Goal: Task Accomplishment & Management: Manage account settings

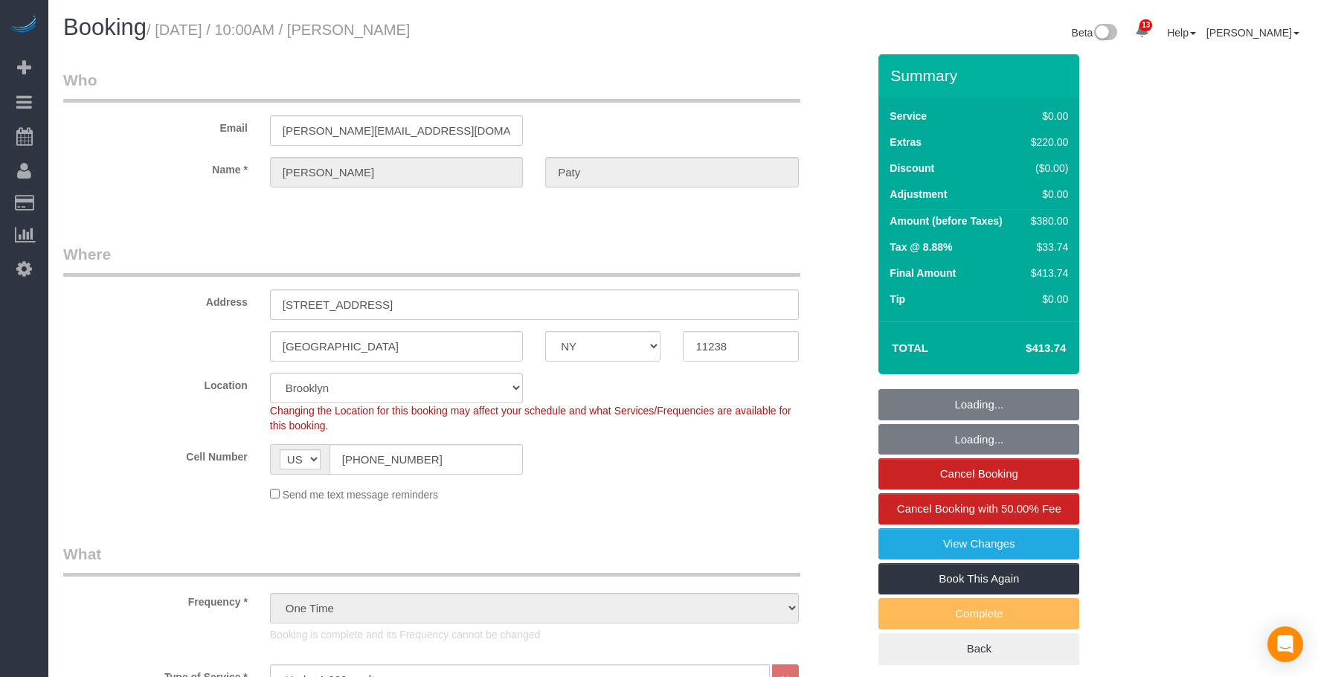
select select "NY"
select select "1"
select select "number:89"
select select "number:90"
select select "number:15"
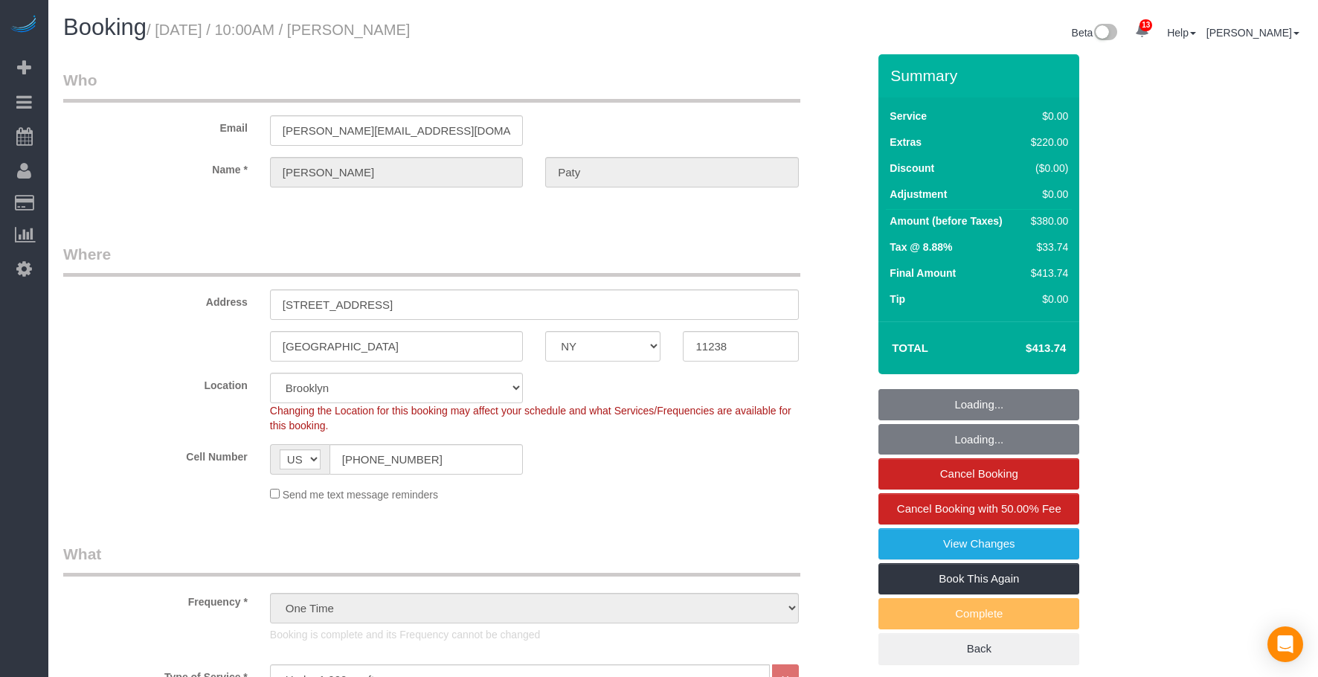
select select "number:5"
select select "spot6"
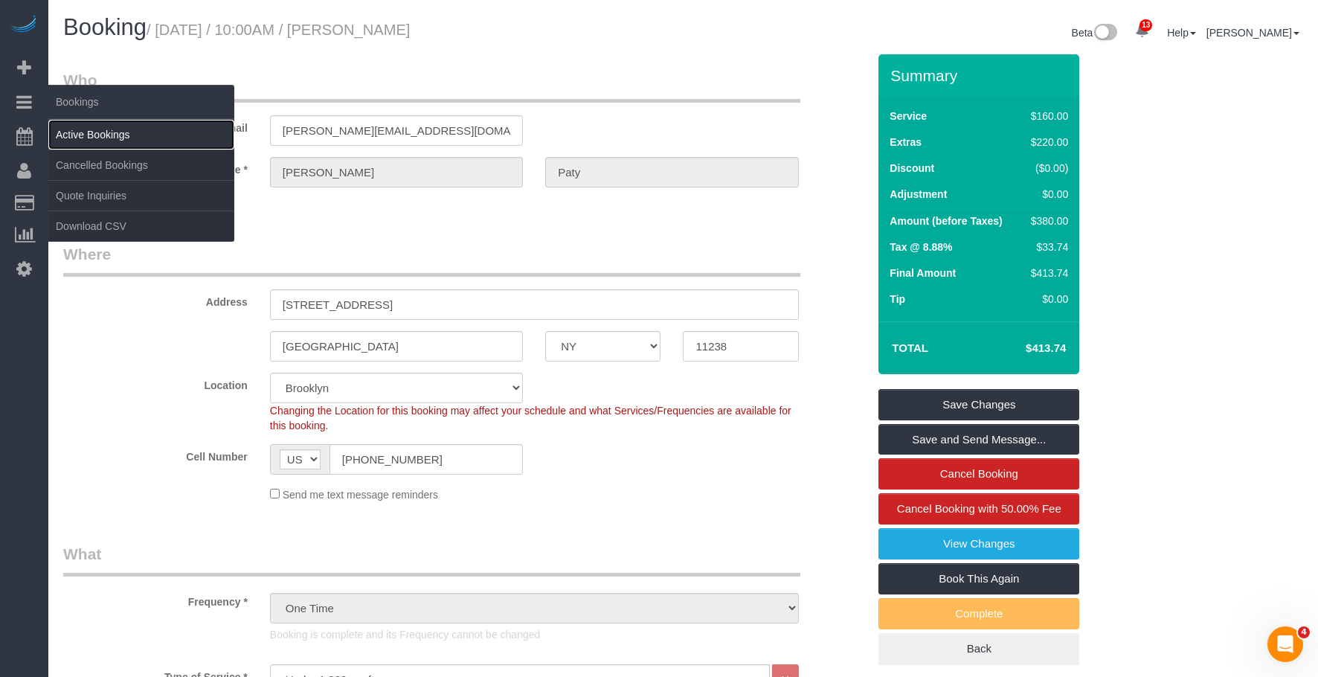
drag, startPoint x: 112, startPoint y: 136, endPoint x: 120, endPoint y: 131, distance: 9.1
click at [112, 136] on link "Active Bookings" at bounding box center [141, 135] width 186 height 30
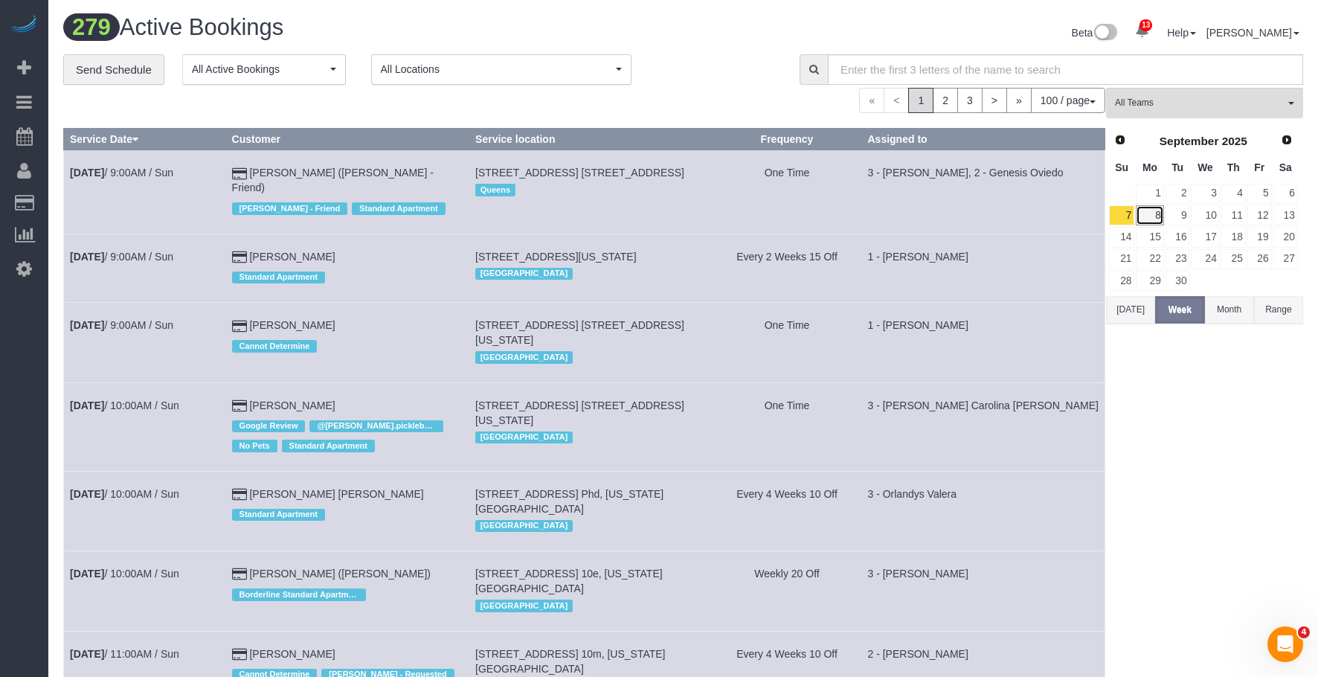
click at [1153, 211] on link "8" at bounding box center [1150, 215] width 28 height 20
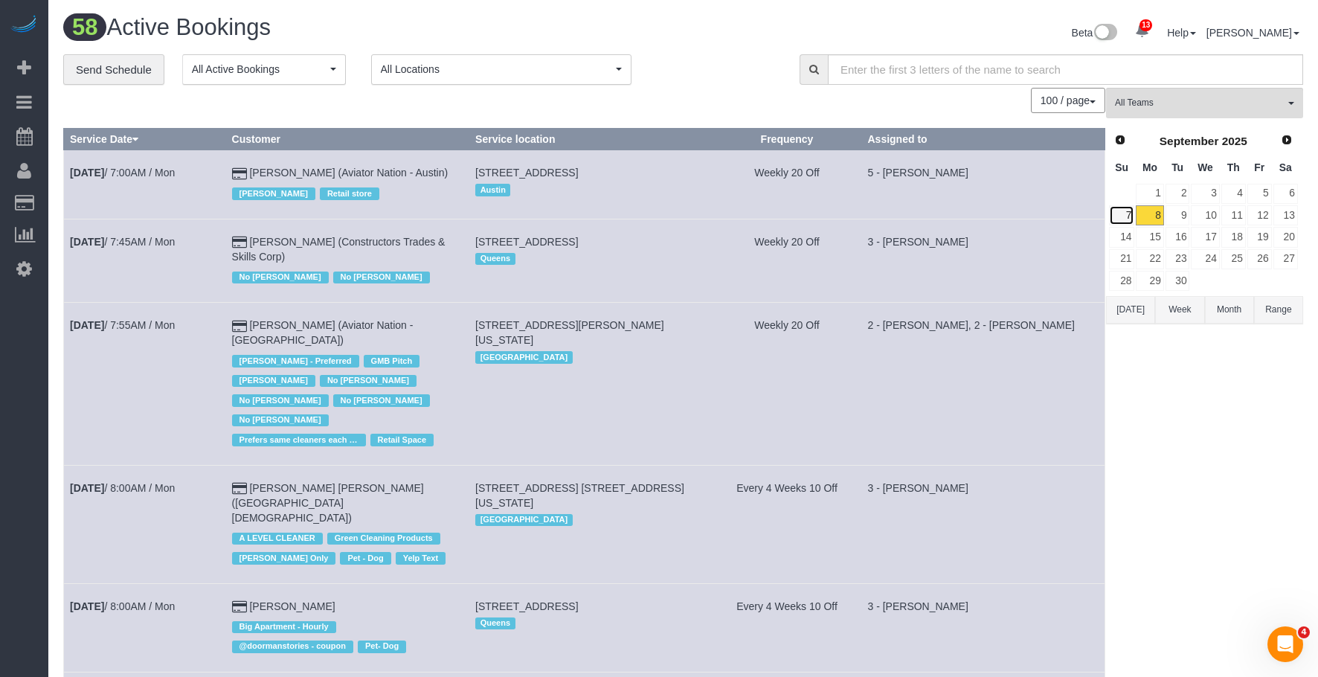
click at [1128, 213] on link "7" at bounding box center [1121, 215] width 25 height 20
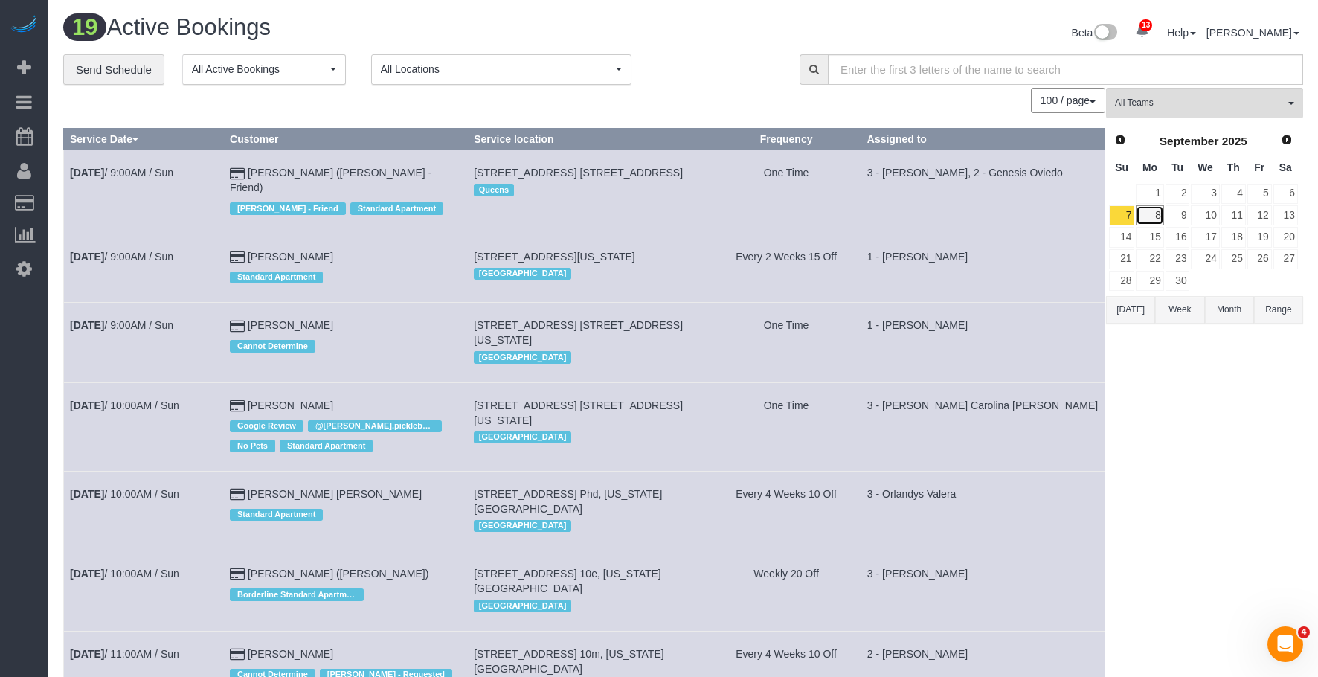
click at [1151, 215] on link "8" at bounding box center [1150, 215] width 28 height 20
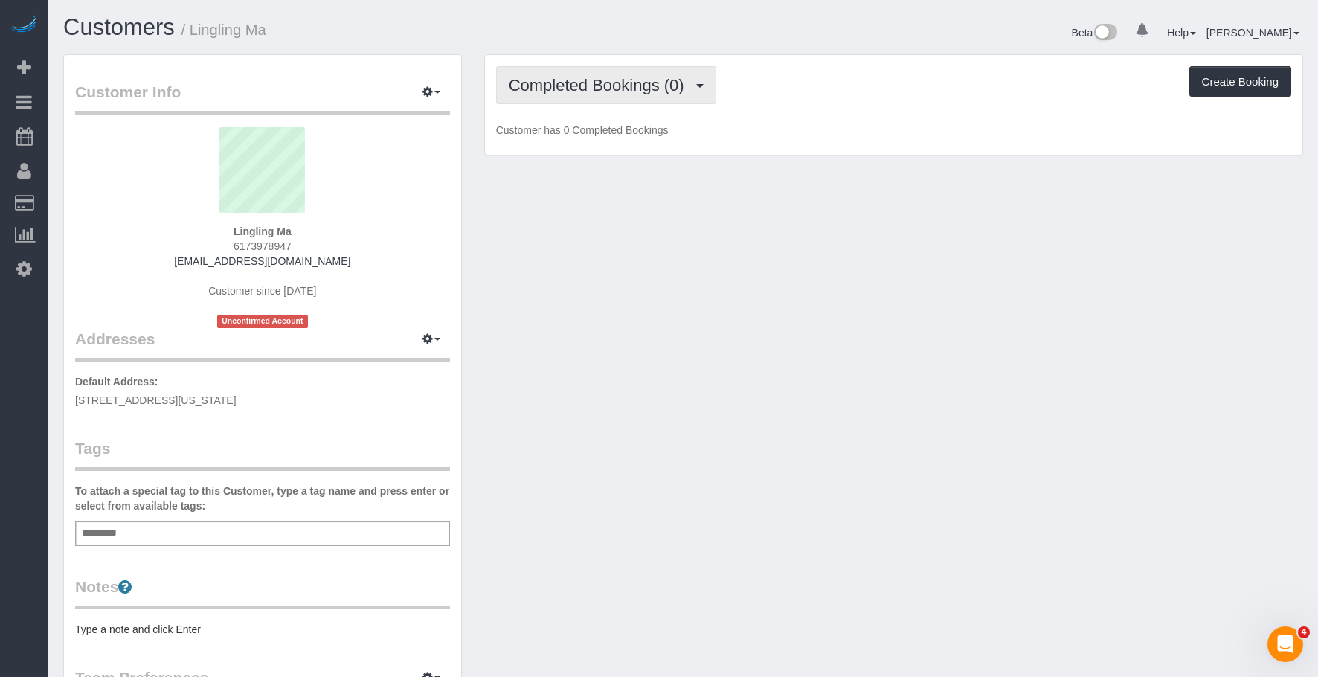
click at [554, 75] on button "Completed Bookings (0)" at bounding box center [606, 85] width 220 height 38
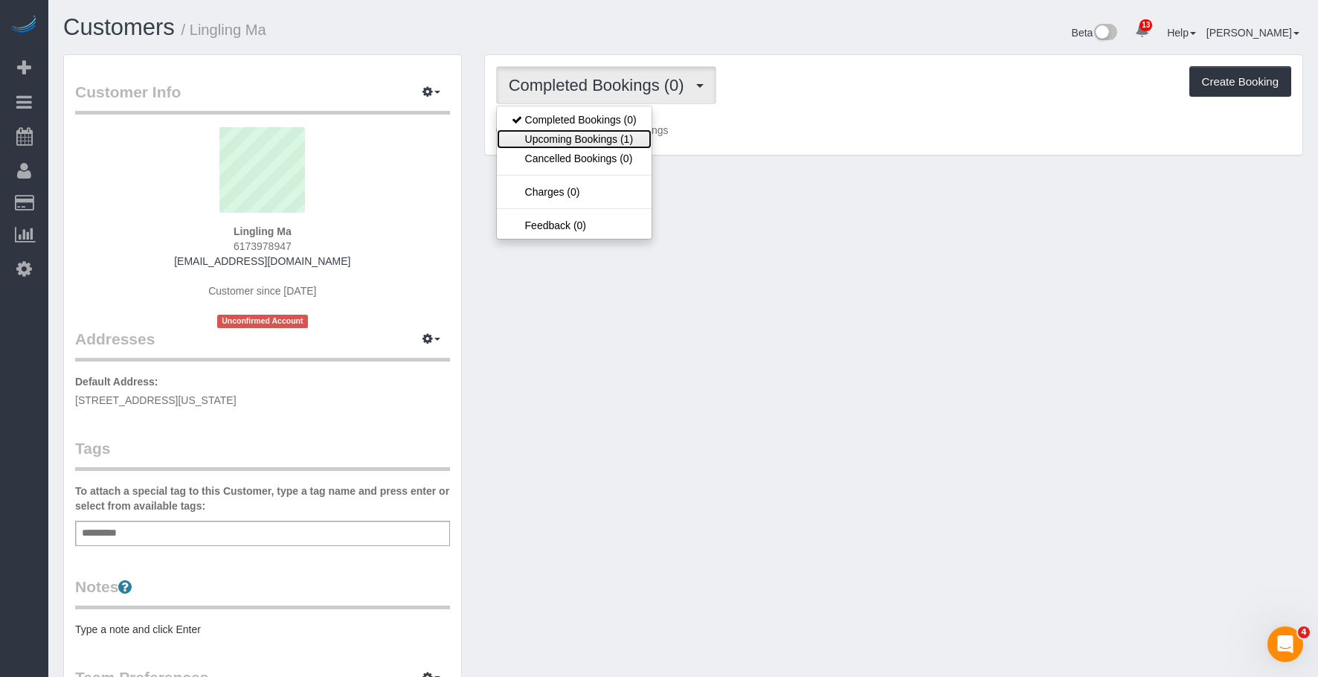
click at [562, 144] on link "Upcoming Bookings (1)" at bounding box center [574, 138] width 155 height 19
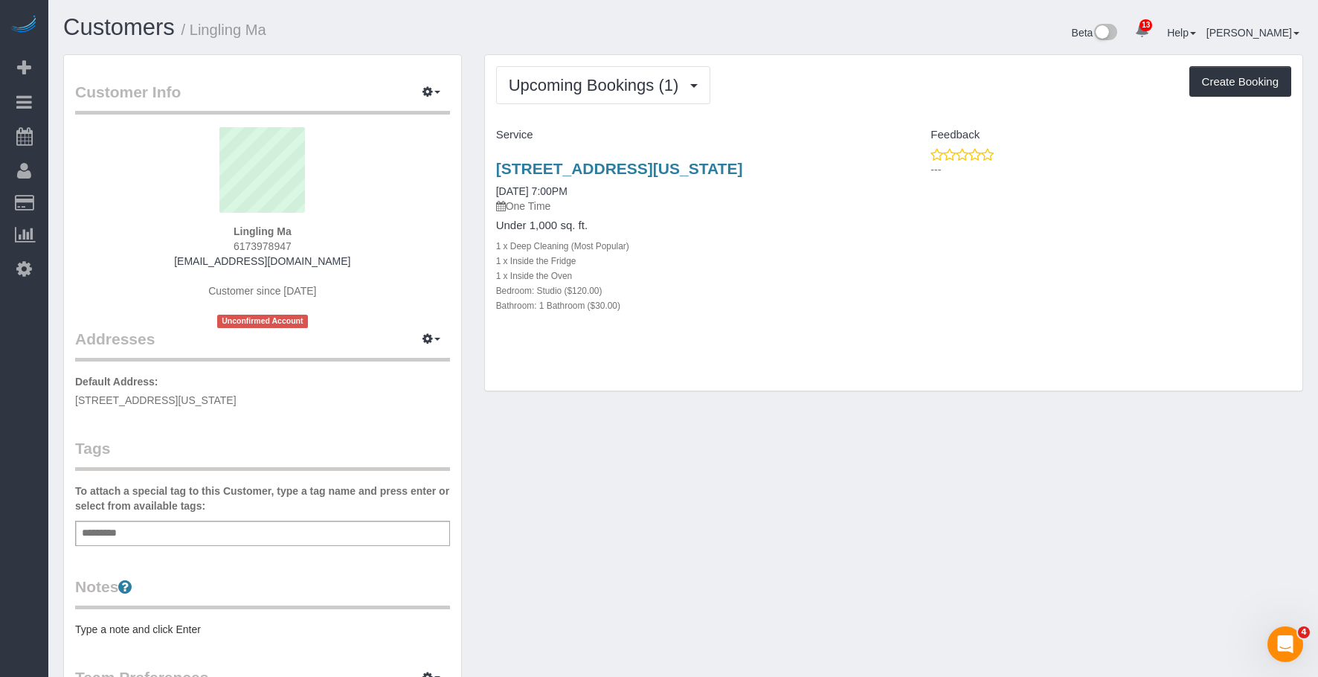
drag, startPoint x: 200, startPoint y: 26, endPoint x: 286, endPoint y: 30, distance: 86.4
click at [286, 30] on h1 "Customers / Lingling Ma" at bounding box center [367, 27] width 609 height 25
copy small "Lingling Ma"
click at [553, 167] on link "164 East 82nd Street, 3a, New York, NY 02143" at bounding box center [619, 168] width 247 height 17
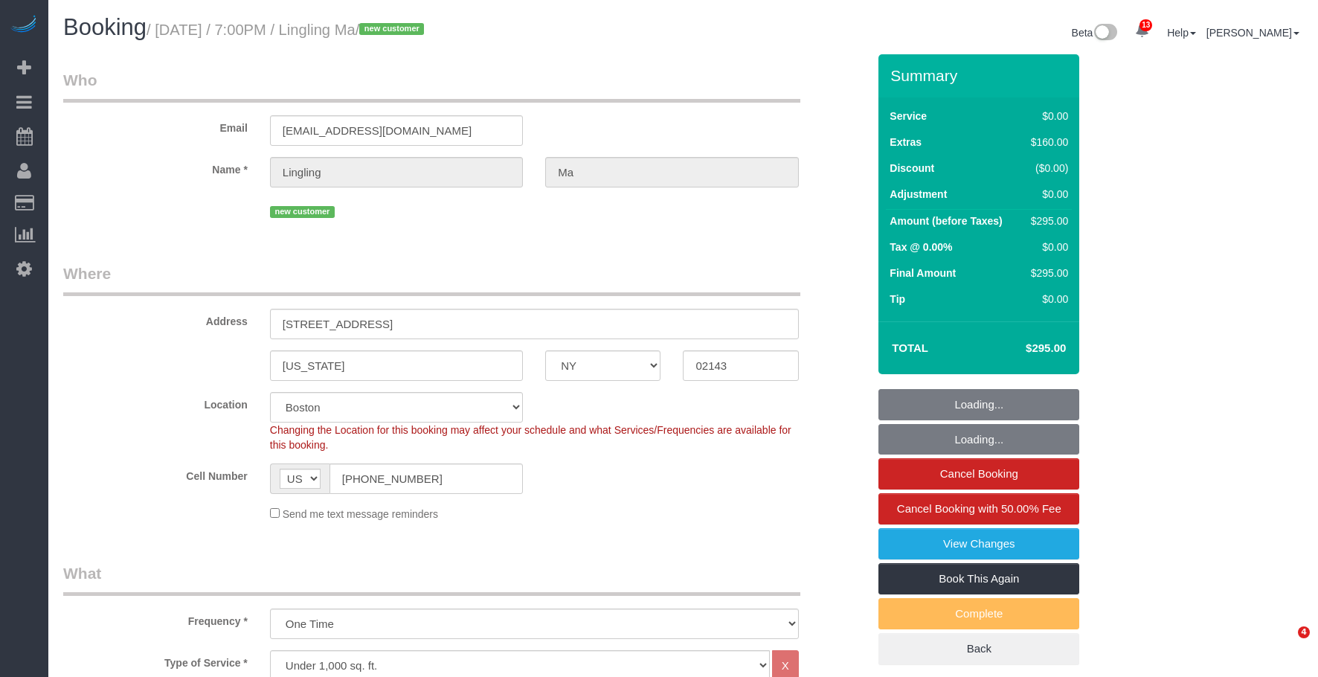
select select "NY"
select select "number:89"
select select "number:90"
select select "number:15"
select select "number:5"
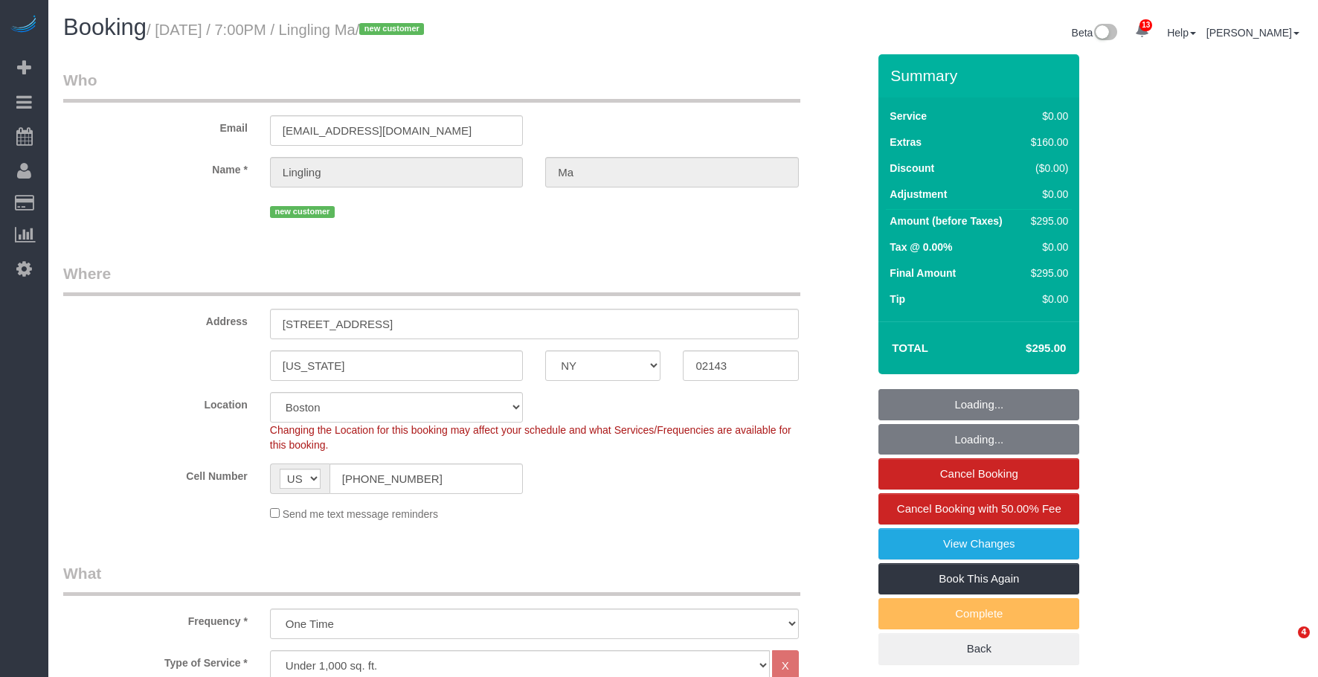
select select "object:1045"
select select "spot42"
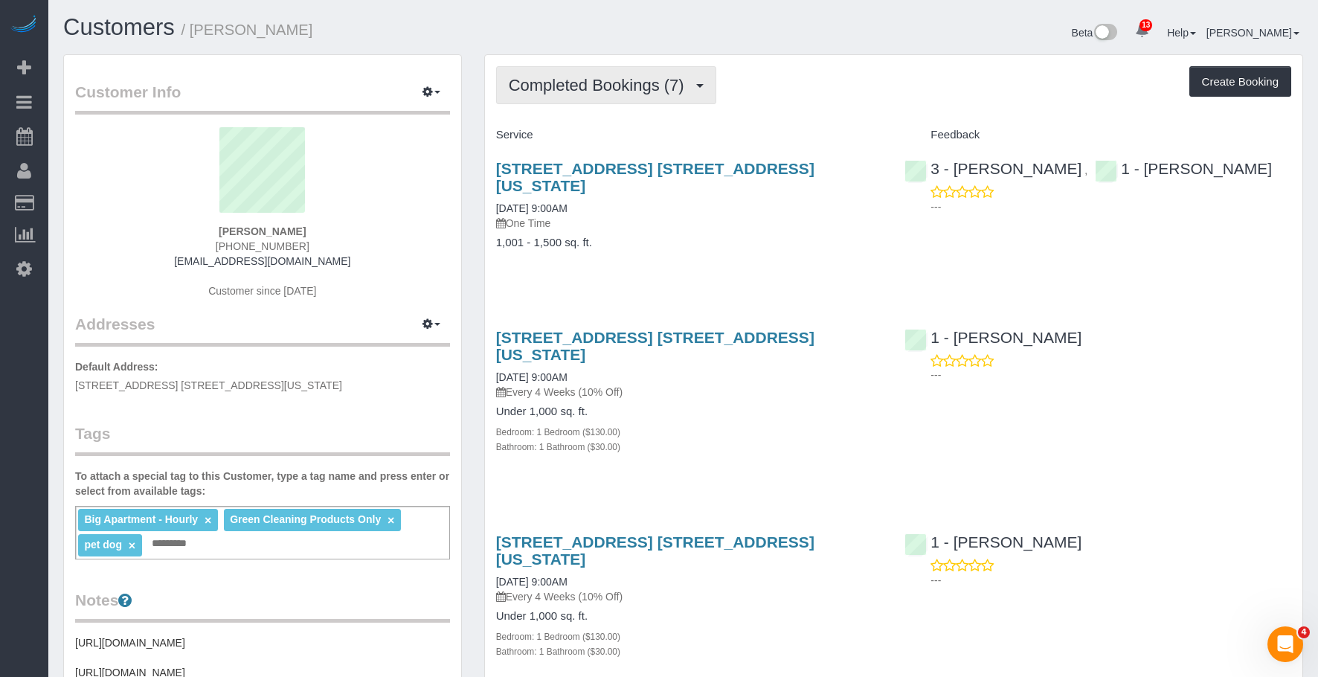
click at [594, 85] on span "Completed Bookings (7)" at bounding box center [600, 85] width 183 height 19
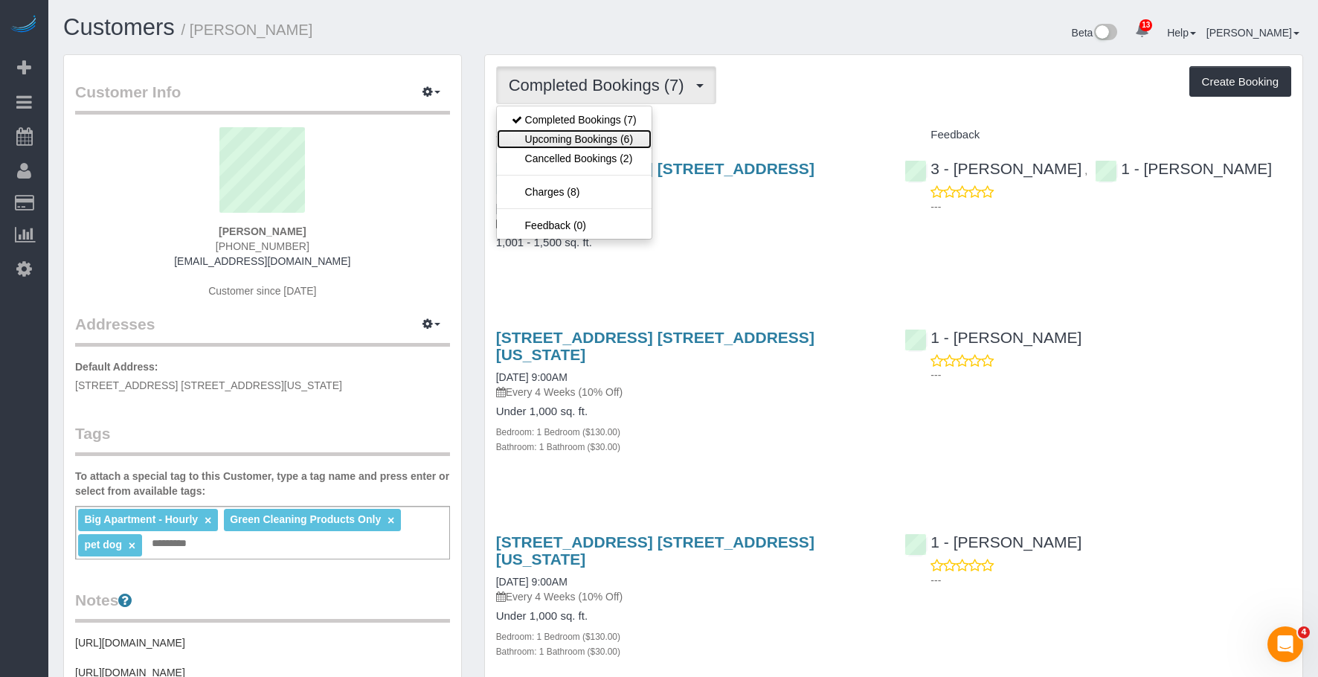
click at [596, 132] on link "Upcoming Bookings (6)" at bounding box center [574, 138] width 155 height 19
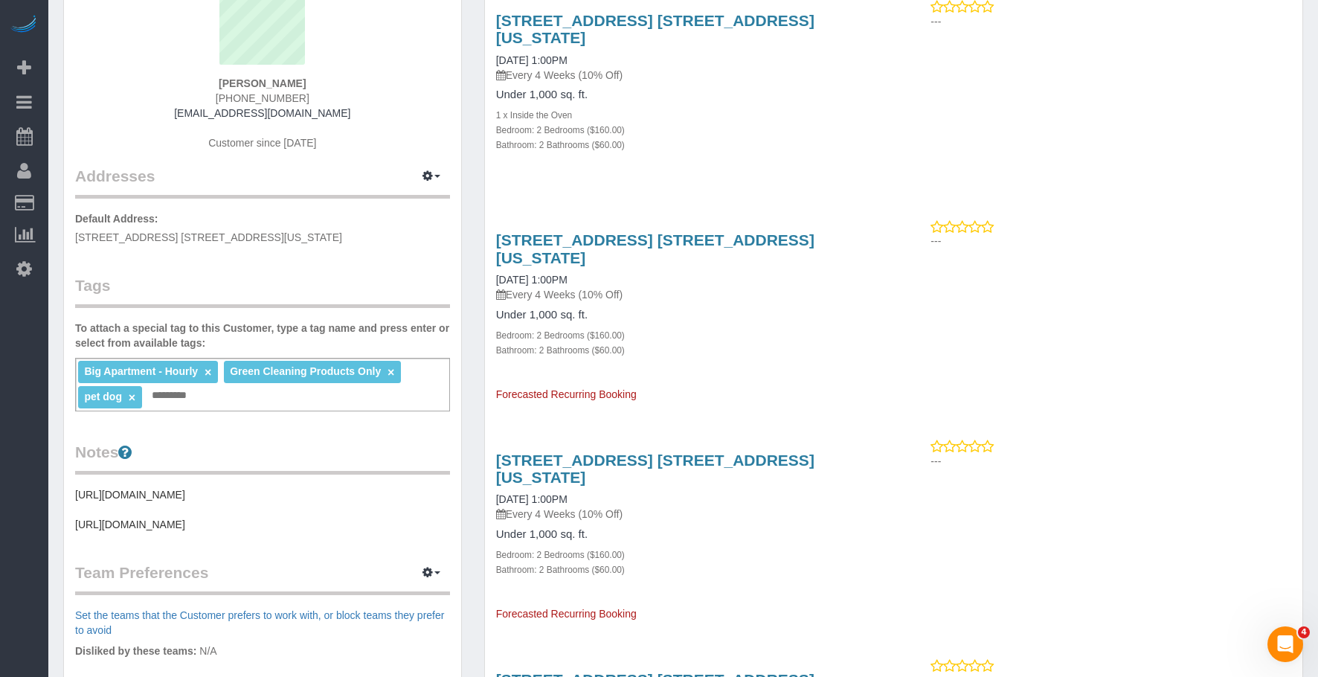
scroll to position [149, 0]
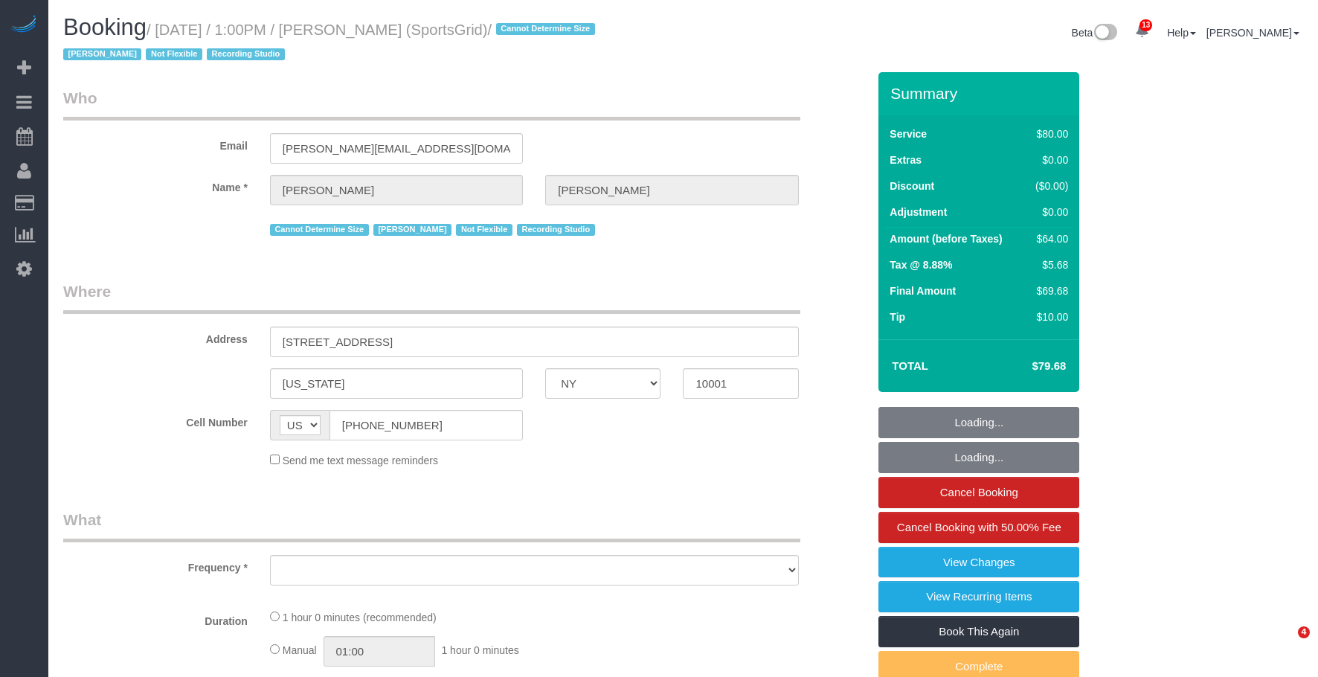
select select "NY"
select select "string:stripe-pm_1QoRfo4VGloSiKo7CpkoBSCp"
select select "number:89"
select select "number:90"
select select "number:15"
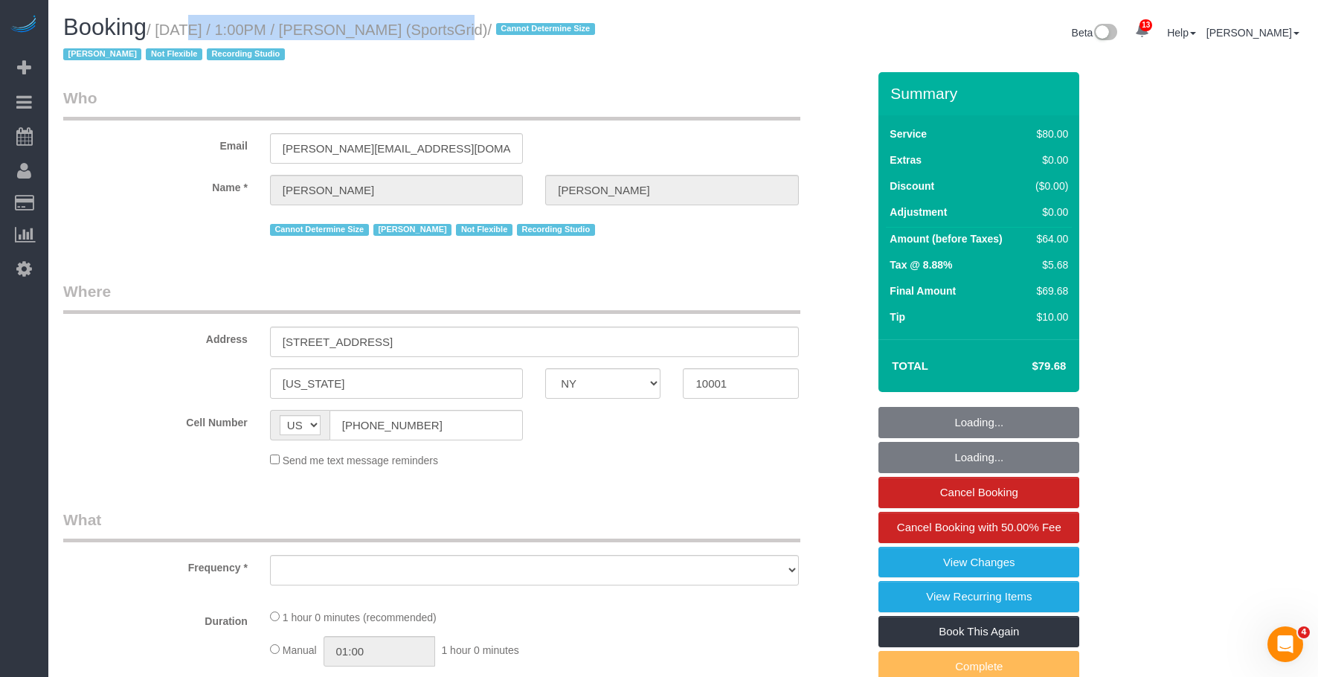
select select "number:7"
select select "number:21"
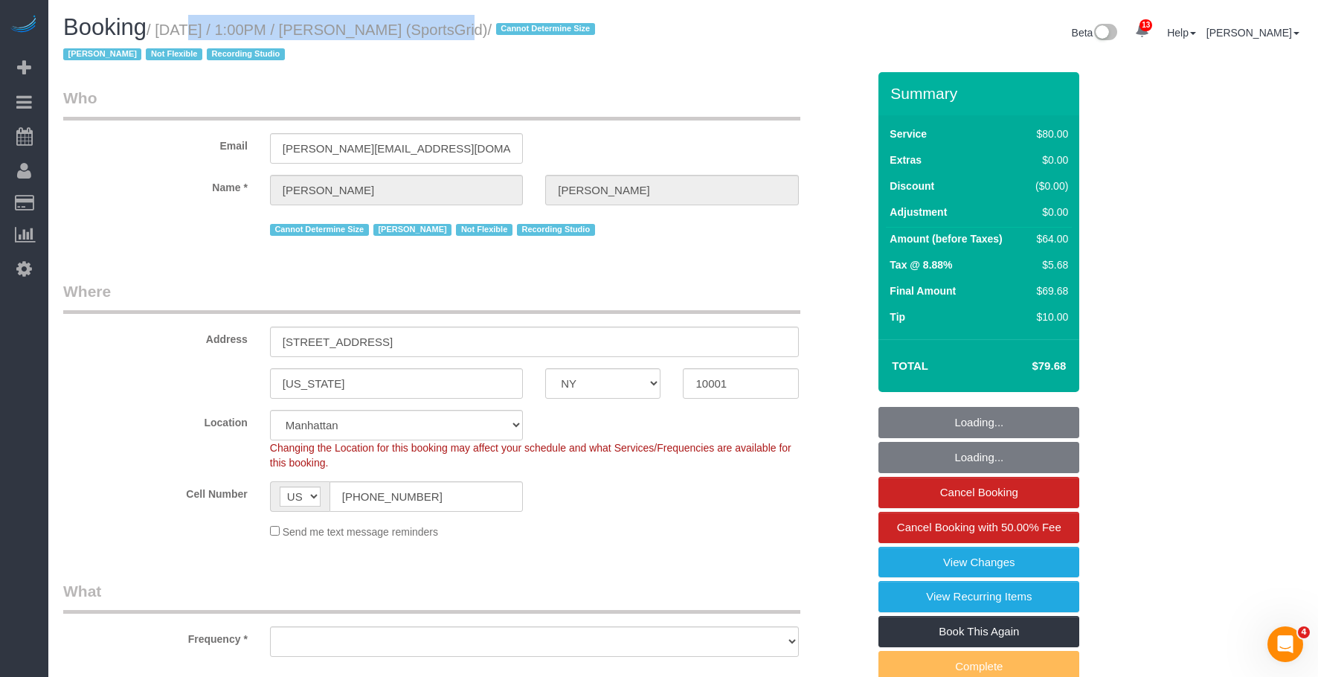
select select "object:920"
select select "spot1"
select select "object:1076"
click at [478, 28] on small "/ [DATE] / 1:00PM / [PERSON_NAME] (SportsGrid) / Cannot Determine Size [PERSON_…" at bounding box center [331, 43] width 536 height 42
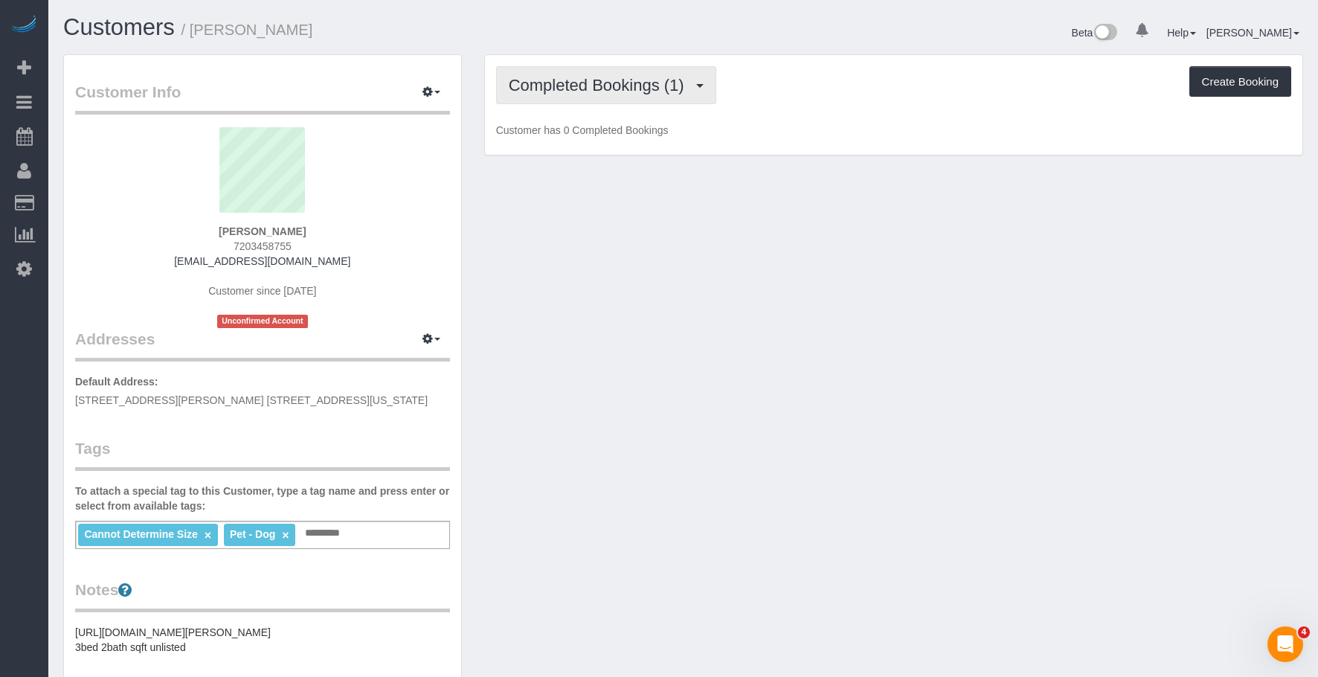
click at [597, 86] on span "Completed Bookings (1)" at bounding box center [600, 85] width 183 height 19
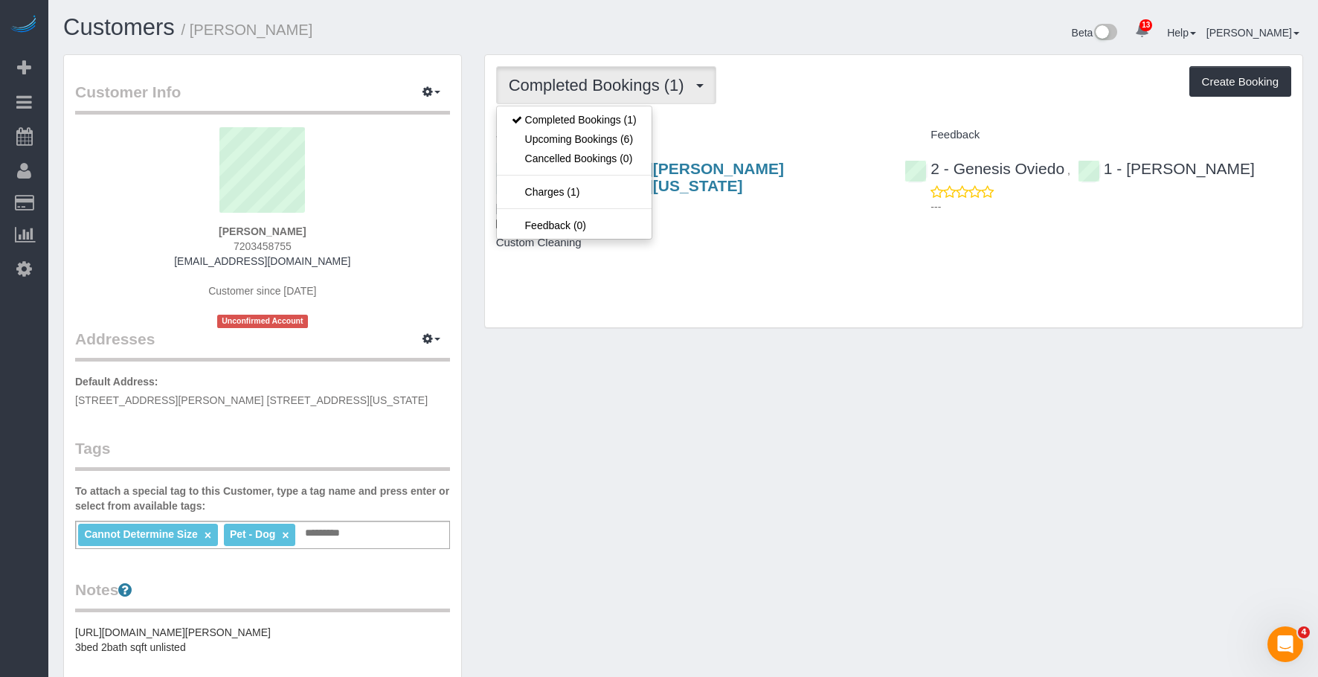
click at [802, 245] on div "252 Mott Street, Apt. 6f, New York, NY 10012 09/02/2025 1:00PM Every 2 Weeks (1…" at bounding box center [689, 213] width 409 height 132
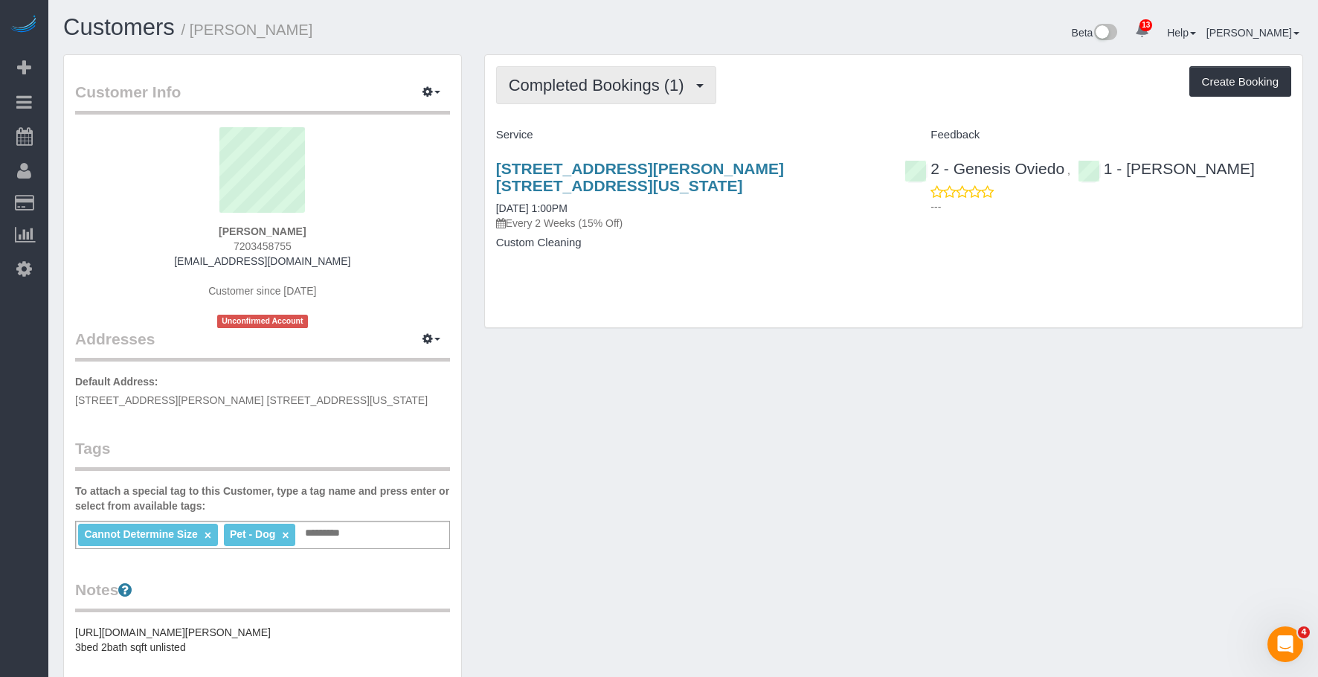
click at [637, 80] on span "Completed Bookings (1)" at bounding box center [600, 85] width 183 height 19
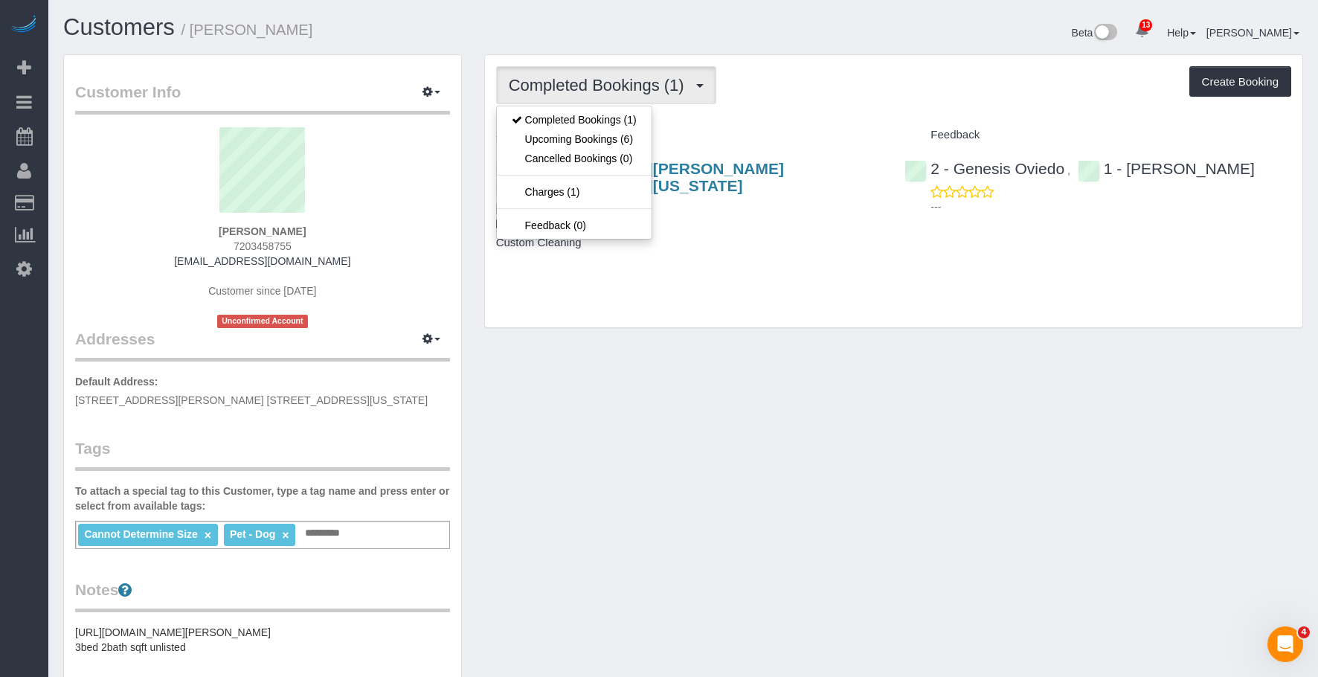
drag, startPoint x: 196, startPoint y: 29, endPoint x: 351, endPoint y: 28, distance: 155.5
click at [351, 28] on h1 "Customers / Sheema Satar" at bounding box center [367, 27] width 609 height 25
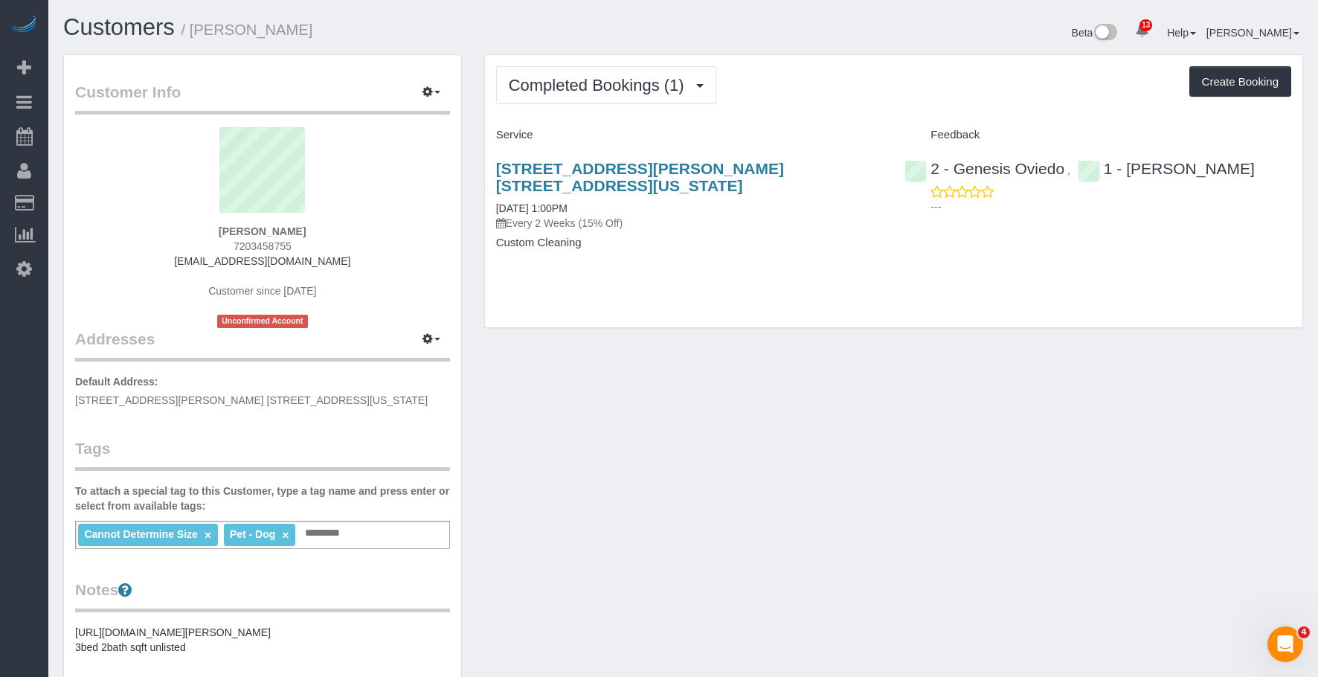
copy small "Sheema Satar"
click at [569, 60] on div "Completed Bookings (1) Completed Bookings (1) Upcoming Bookings (6) Cancelled B…" at bounding box center [893, 191] width 817 height 272
drag, startPoint x: 567, startPoint y: 83, endPoint x: 565, endPoint y: 99, distance: 15.7
click at [567, 86] on span "Completed Bookings (1)" at bounding box center [600, 85] width 183 height 19
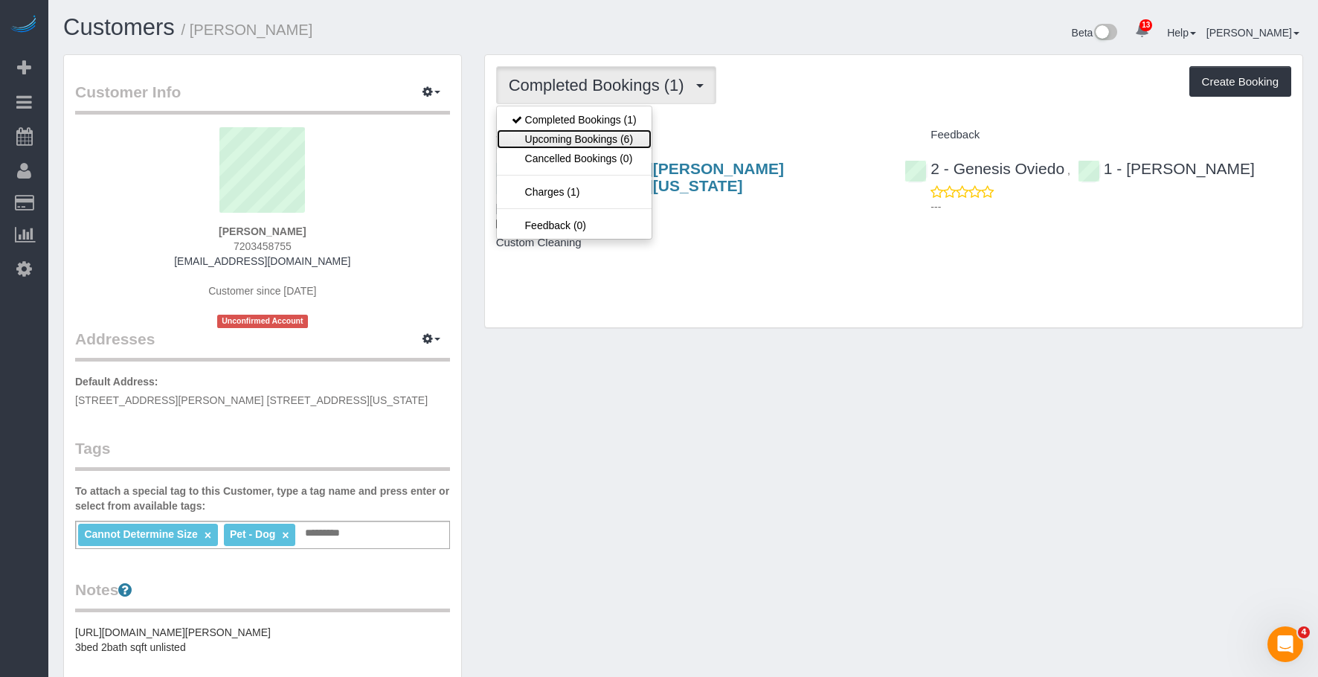
click at [571, 132] on link "Upcoming Bookings (6)" at bounding box center [574, 138] width 155 height 19
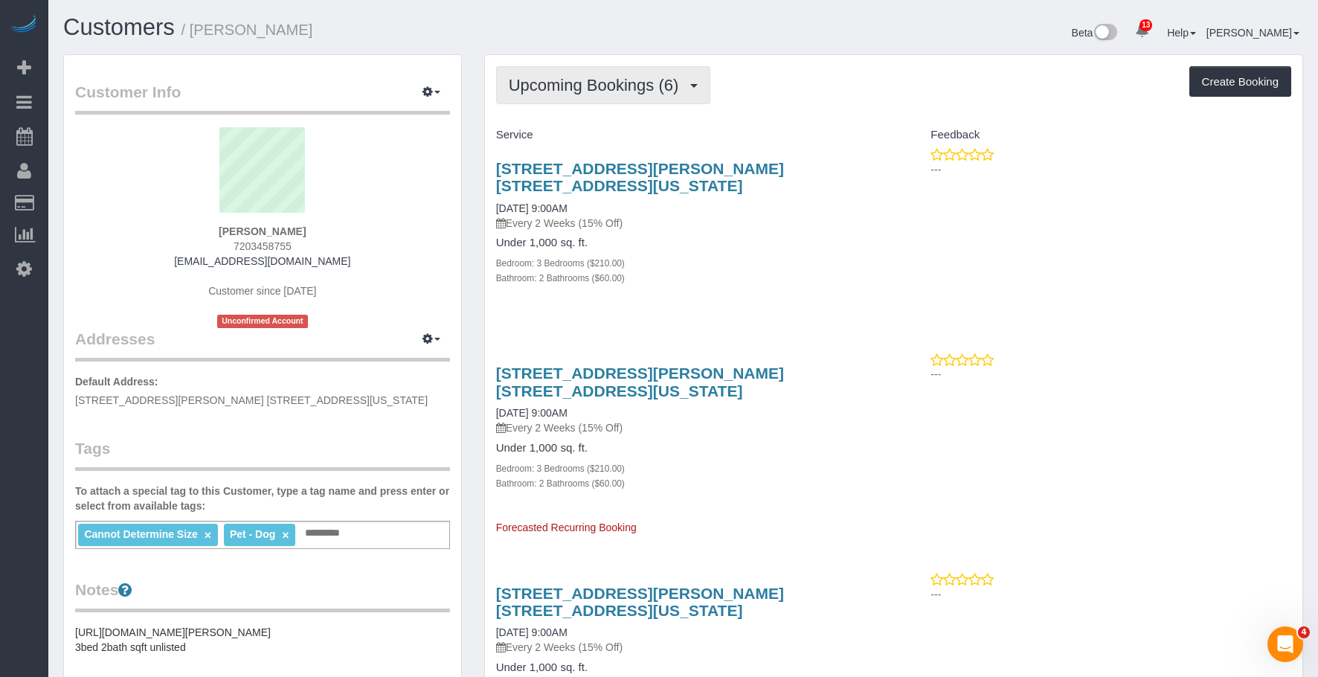
drag, startPoint x: 626, startPoint y: 68, endPoint x: 605, endPoint y: 94, distance: 32.9
click at [626, 67] on button "Upcoming Bookings (6)" at bounding box center [603, 85] width 215 height 38
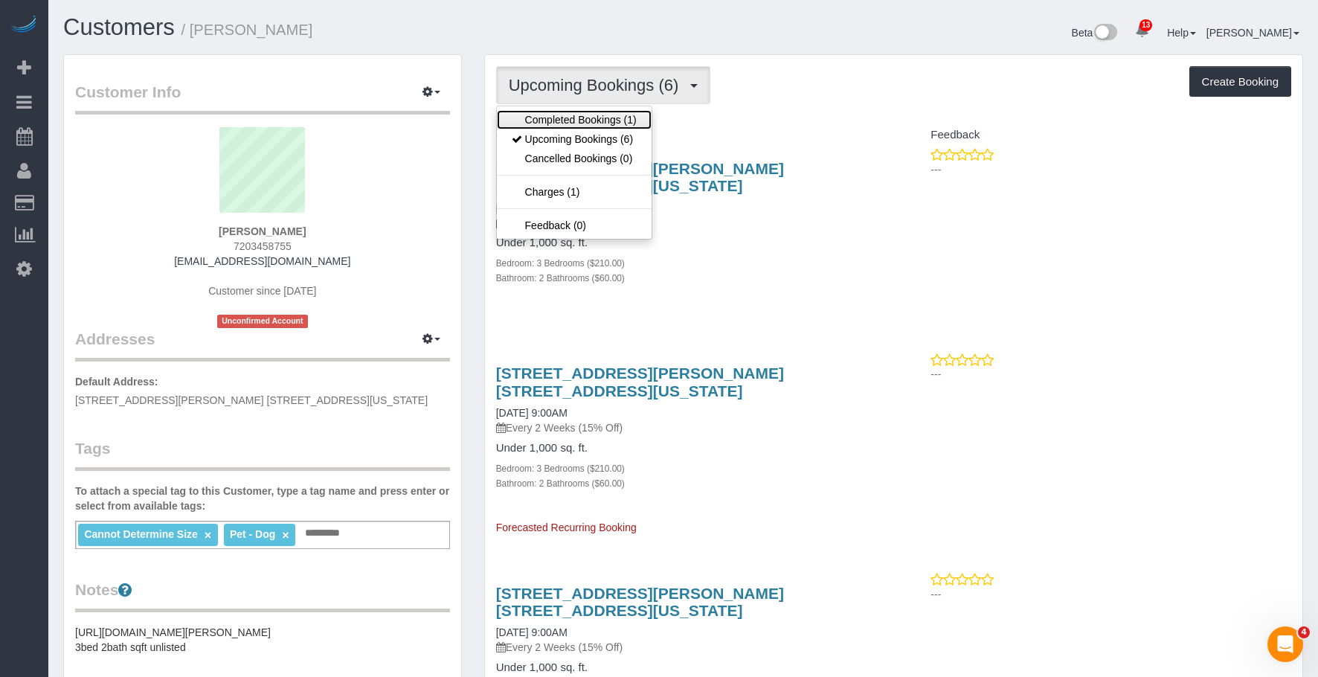
click at [596, 119] on link "Completed Bookings (1)" at bounding box center [574, 119] width 155 height 19
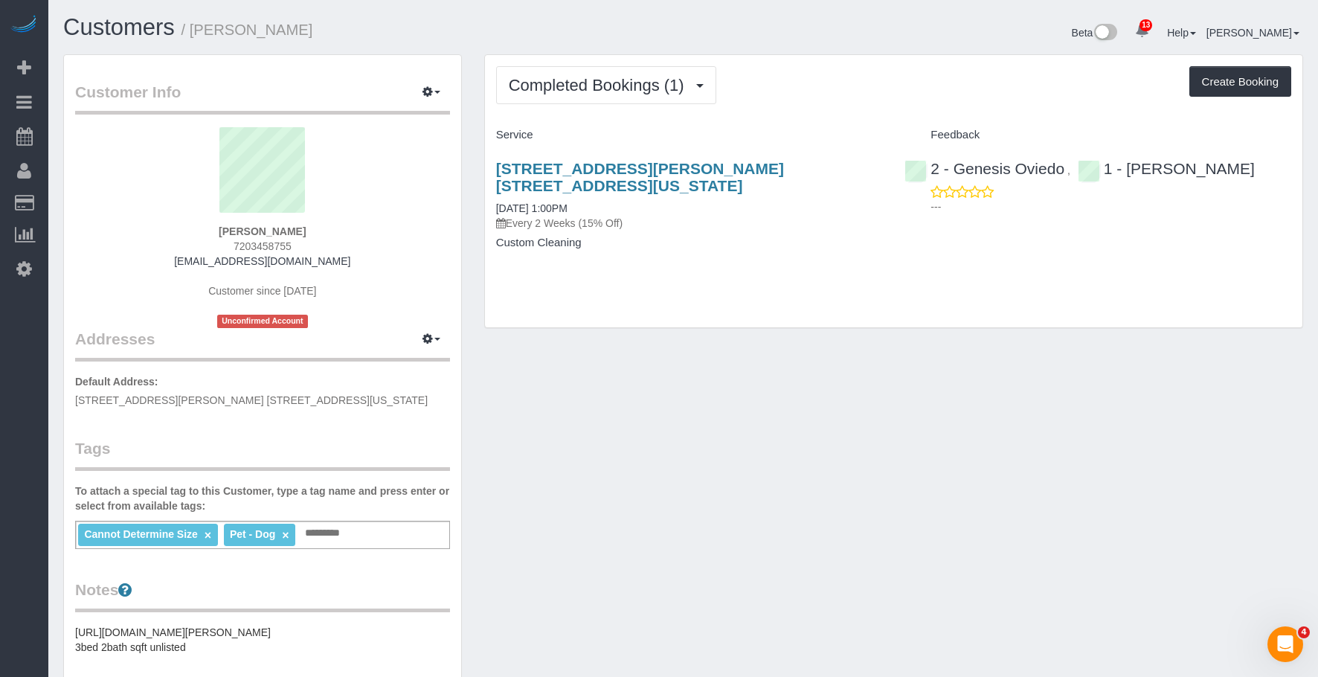
click at [760, 242] on div "252 Mott Street, Apt. 6f, New York, NY 10012 09/02/2025 1:00PM Every 2 Weeks (1…" at bounding box center [689, 213] width 409 height 132
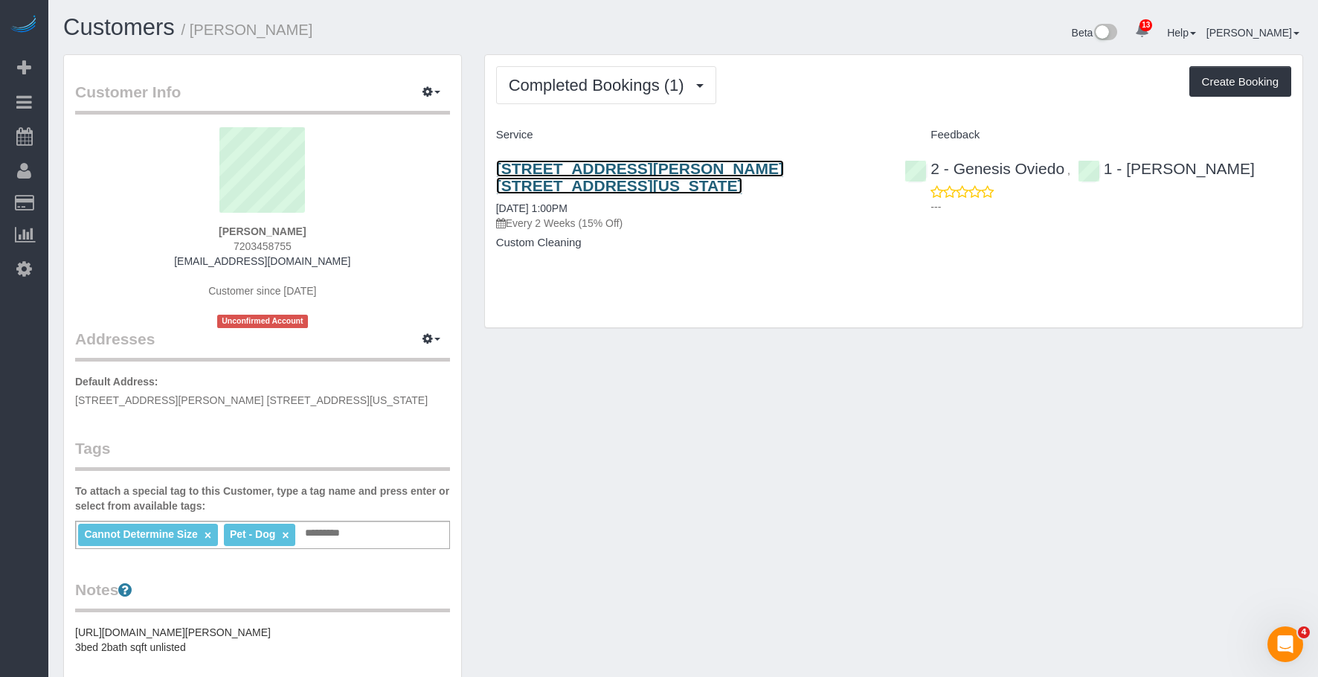
click at [748, 164] on link "252 Mott Street, Apt. 6f, New York, NY 10012" at bounding box center [640, 177] width 288 height 34
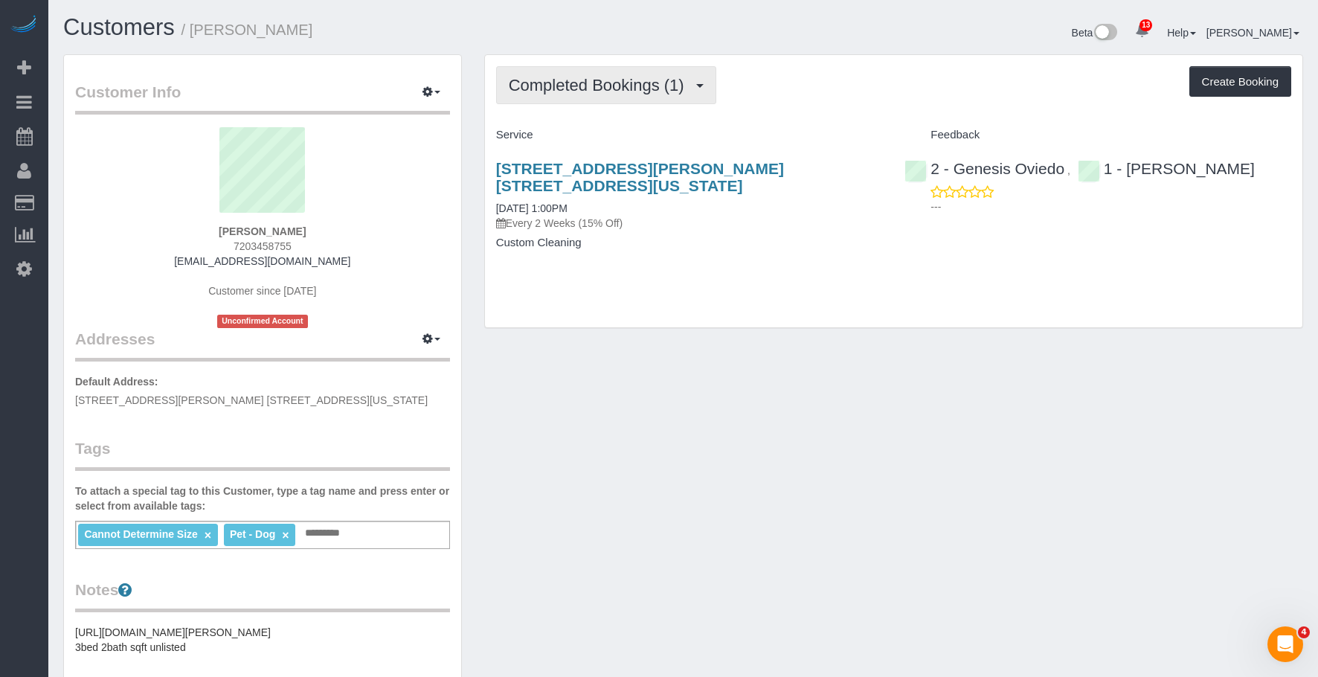
click at [557, 78] on span "Completed Bookings (1)" at bounding box center [600, 85] width 183 height 19
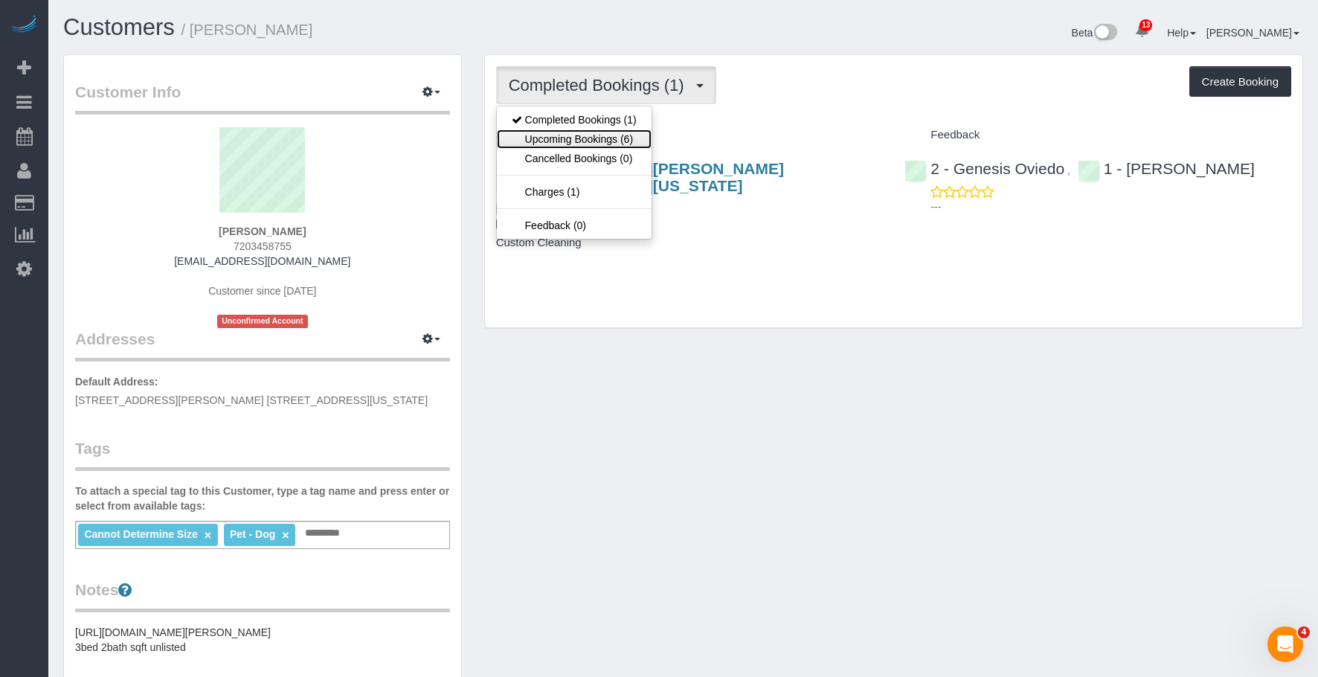
drag, startPoint x: 560, startPoint y: 141, endPoint x: 617, endPoint y: 164, distance: 61.3
click at [560, 141] on link "Upcoming Bookings (6)" at bounding box center [574, 138] width 155 height 19
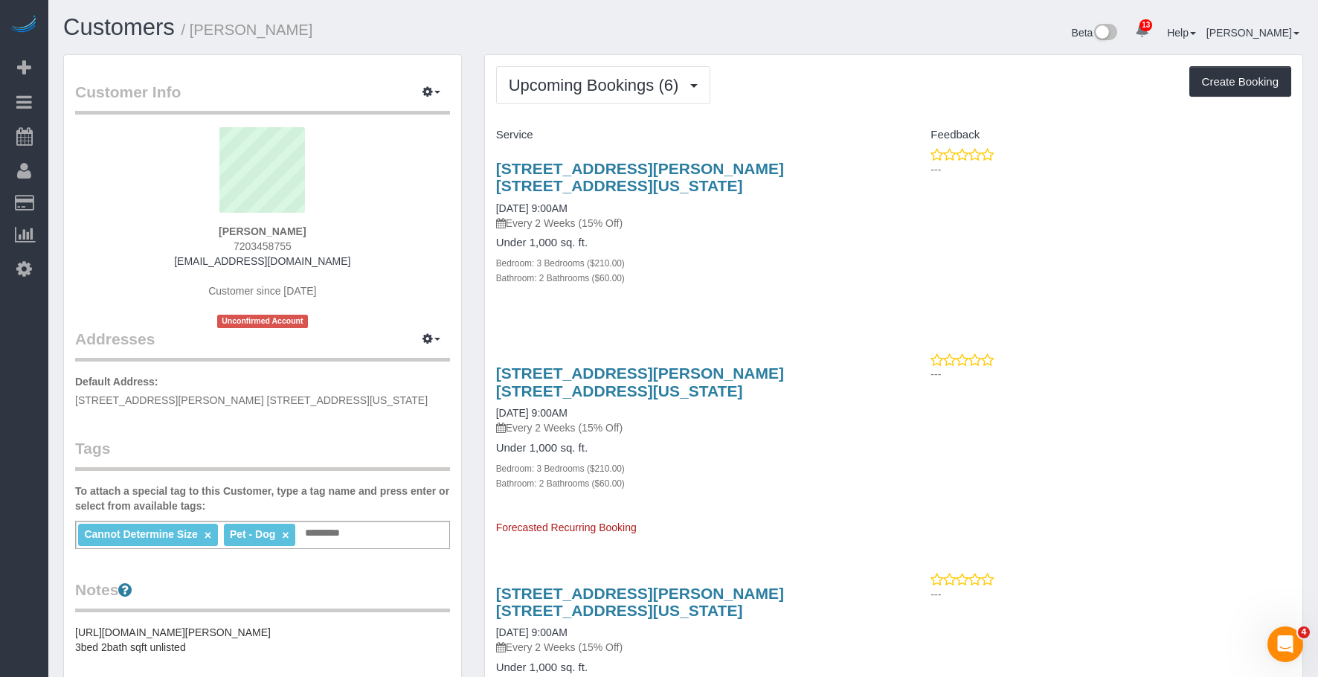
click at [742, 237] on h4 "Under 1,000 sq. ft." at bounding box center [689, 243] width 387 height 13
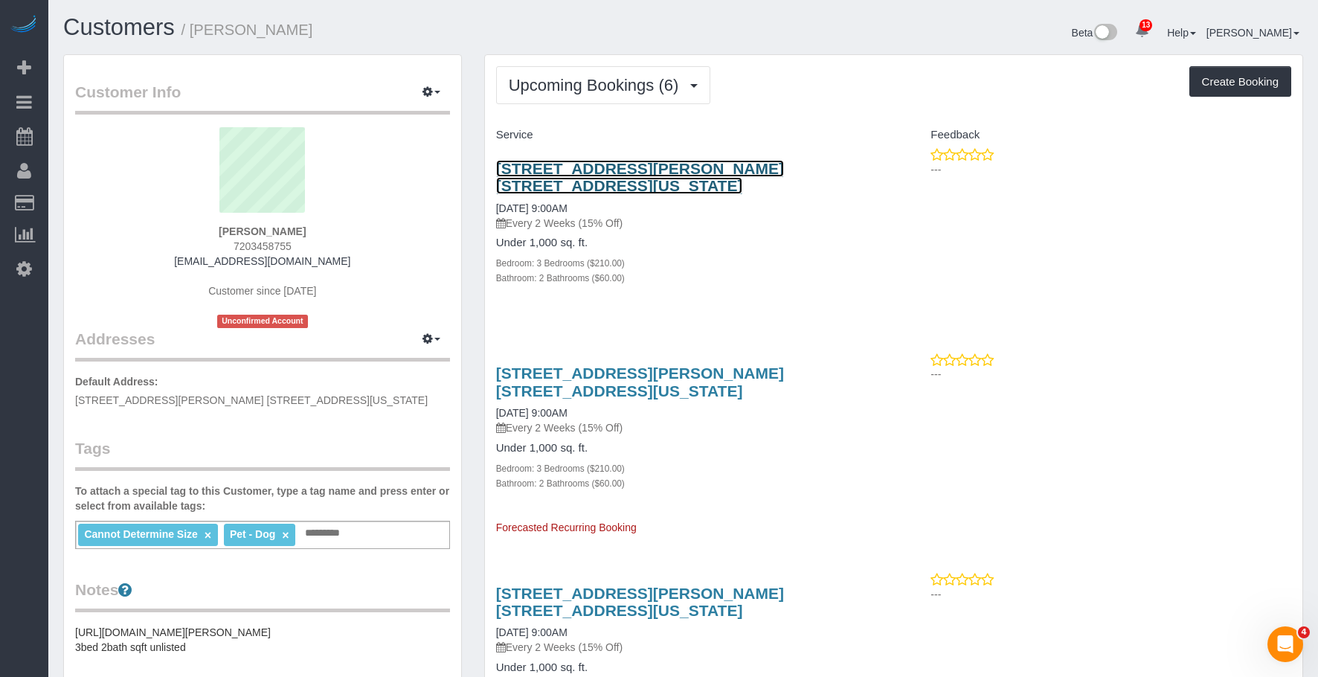
click at [736, 167] on link "252 Mott Street, Apt. 6f, New York, NY 10012" at bounding box center [640, 177] width 288 height 34
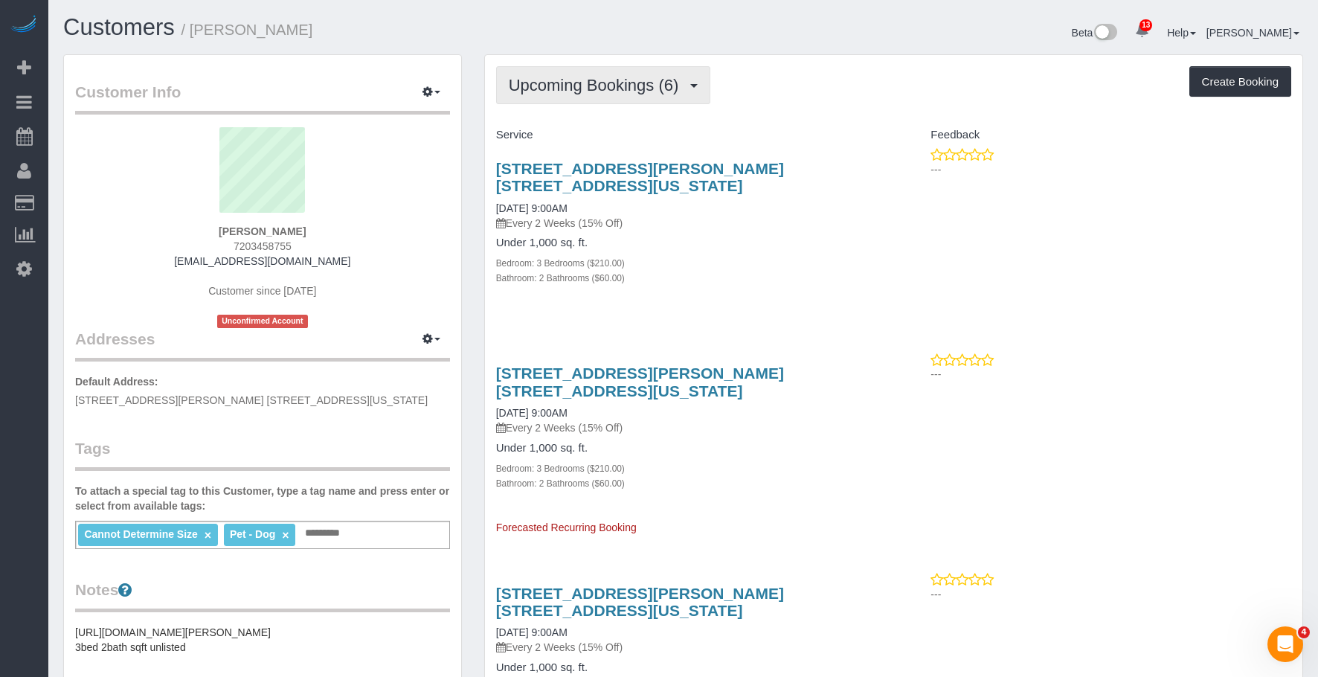
drag, startPoint x: 561, startPoint y: 89, endPoint x: 554, endPoint y: 119, distance: 30.5
click at [561, 89] on span "Upcoming Bookings (6)" at bounding box center [598, 85] width 178 height 19
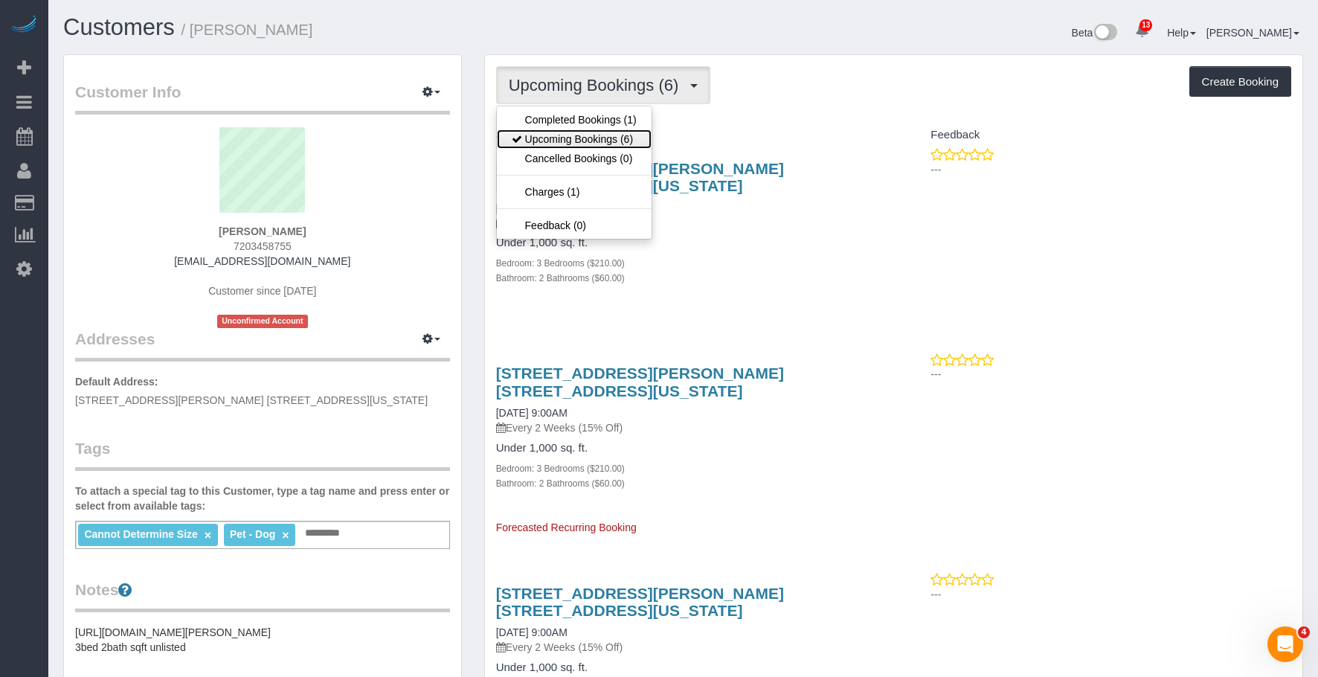
click at [550, 137] on link "Upcoming Bookings (6)" at bounding box center [574, 138] width 155 height 19
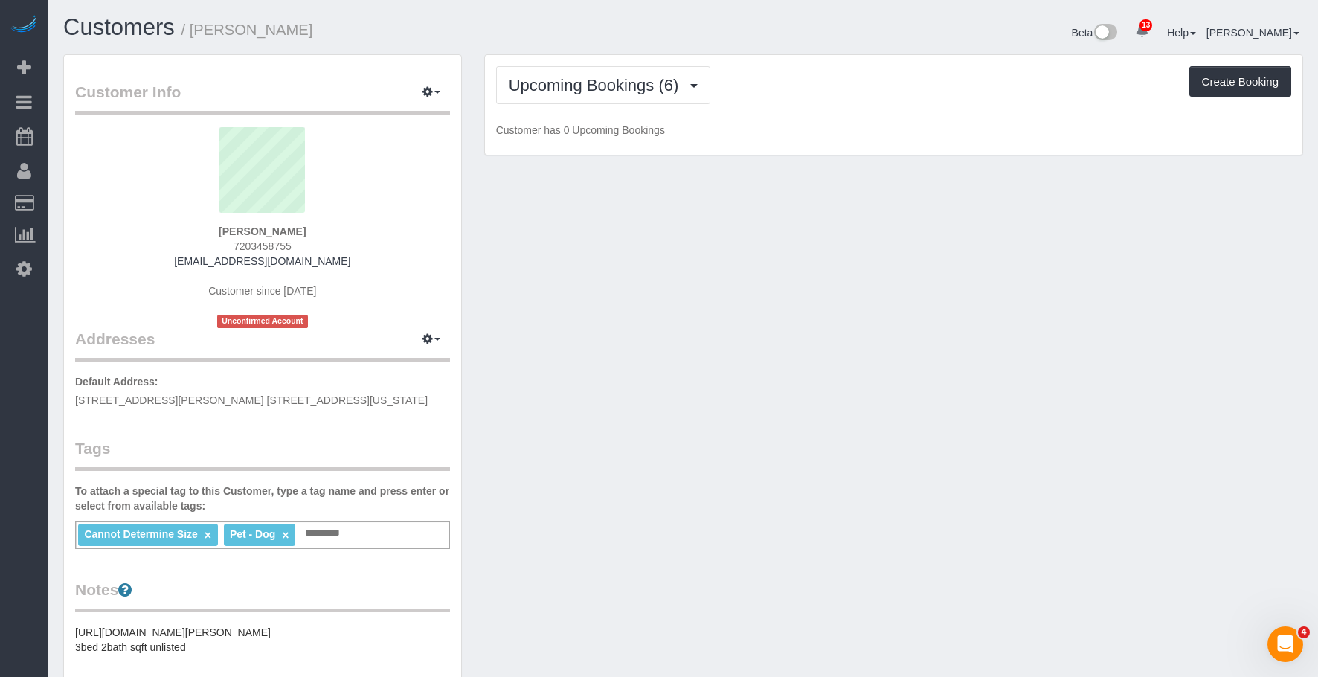
drag, startPoint x: 197, startPoint y: 29, endPoint x: 1036, endPoint y: 57, distance: 839.5
click at [321, 28] on h1 "Customers / Sheema Satar" at bounding box center [367, 27] width 609 height 25
copy small "Sheema Satar"
click at [579, 76] on span "Upcoming Bookings (6)" at bounding box center [598, 85] width 178 height 19
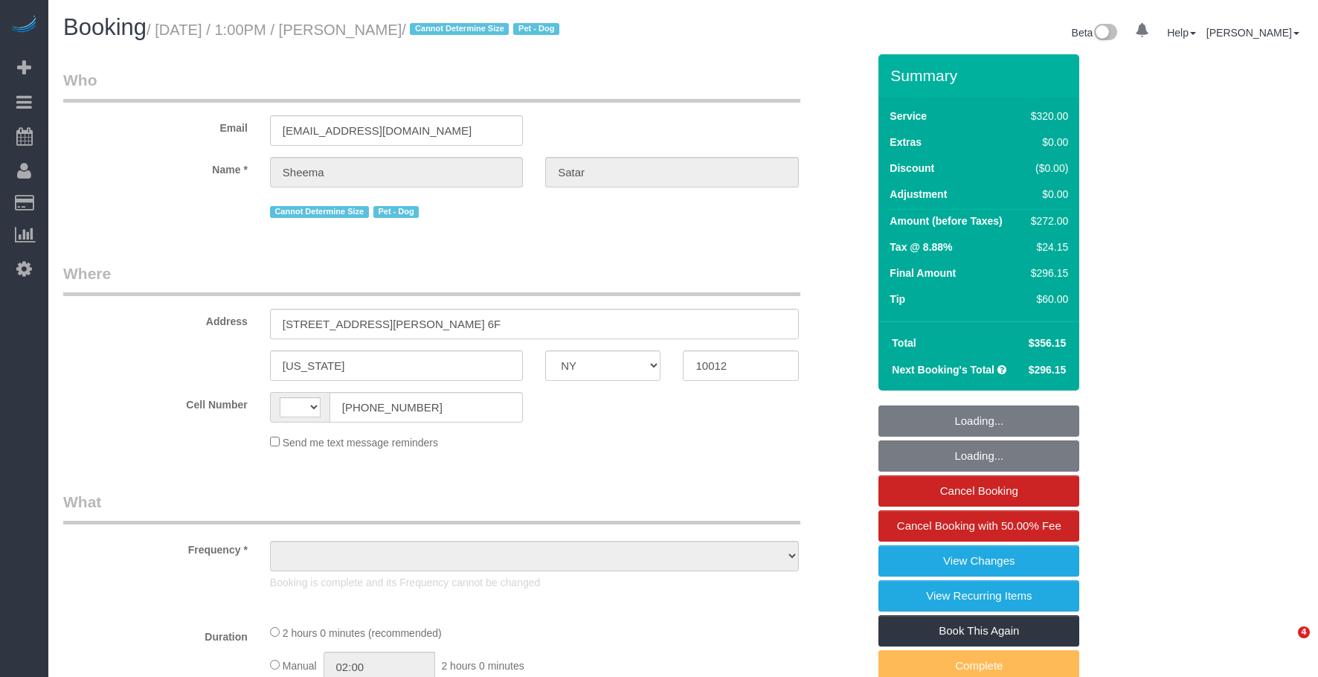
select select "NY"
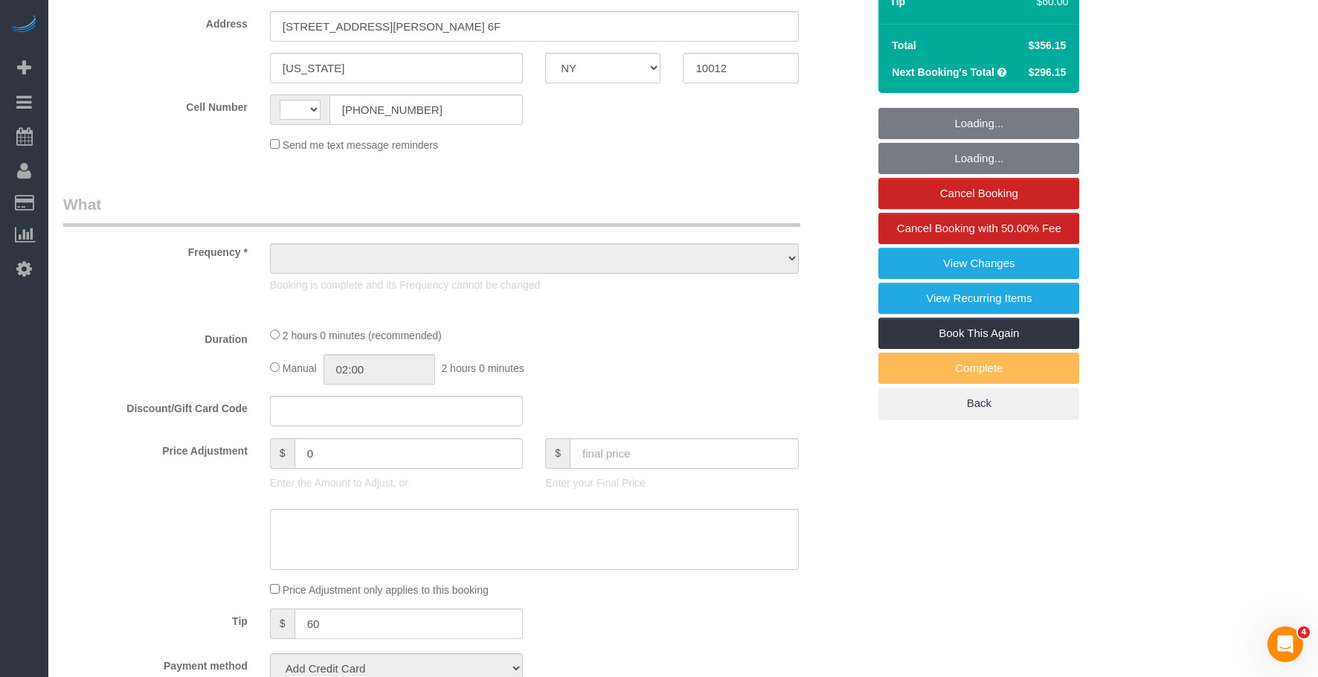
select select "string:[GEOGRAPHIC_DATA]"
select select "object:759"
select select "string:stripe-pm_1S2aaX4VGloSiKo7r95l7AcN"
select select "2"
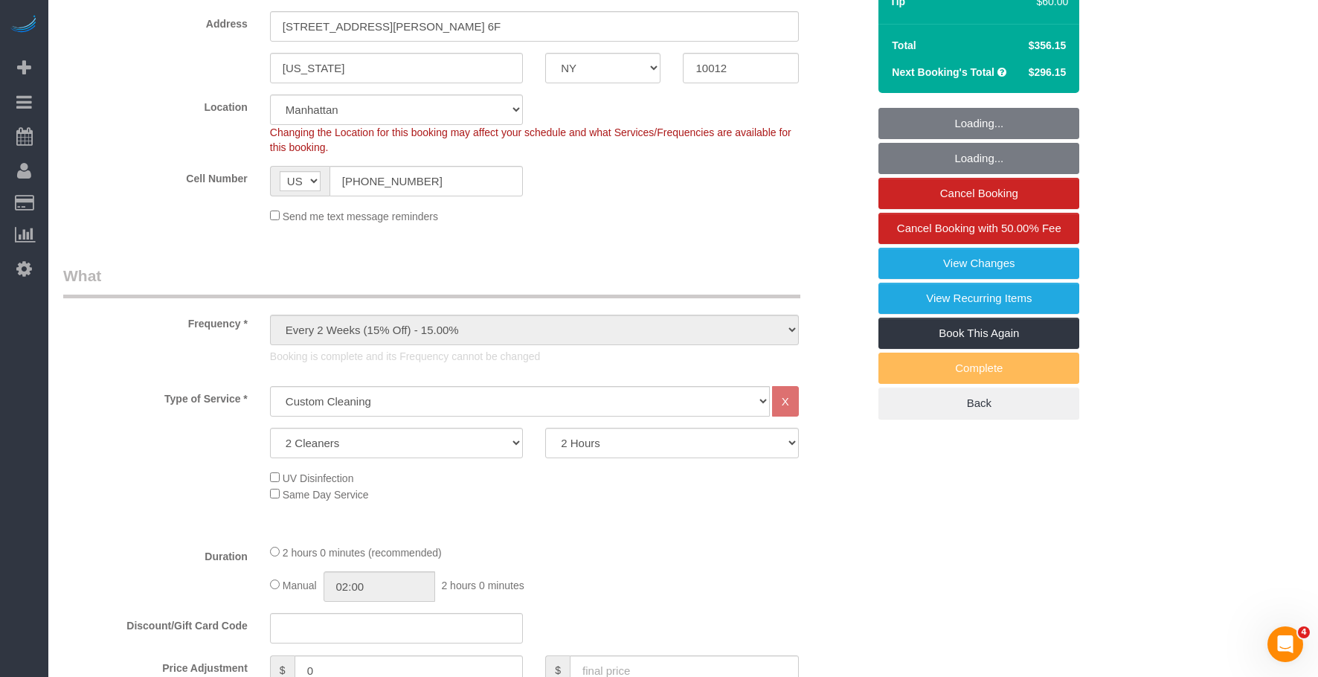
select select "spot1"
select select "number:56"
select select "number:72"
select select "number:13"
select select "number:5"
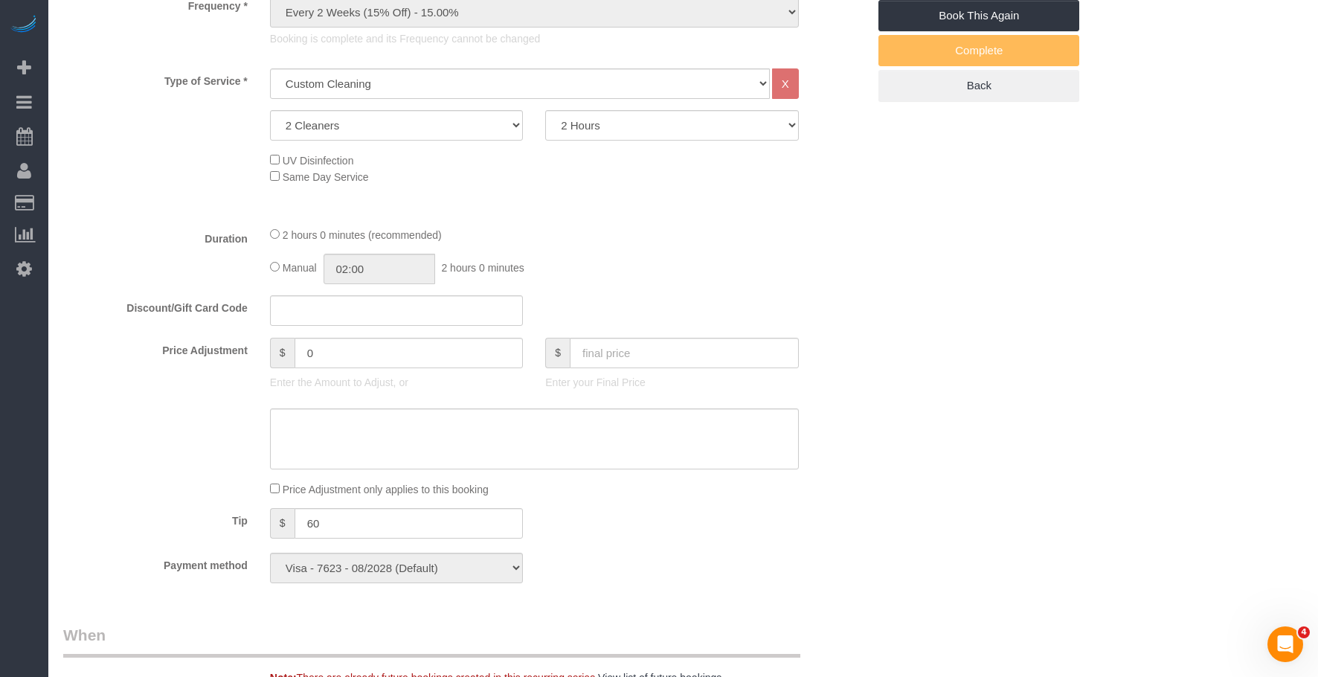
select select "object:1474"
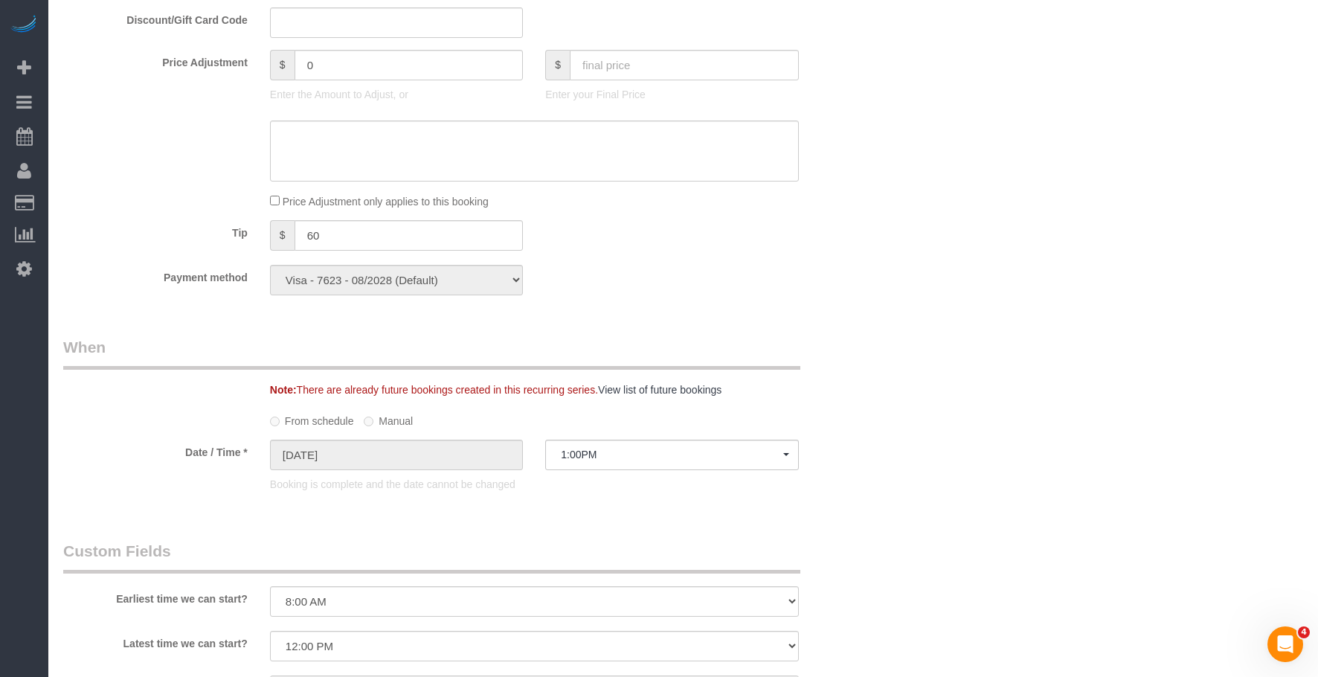
scroll to position [744, 0]
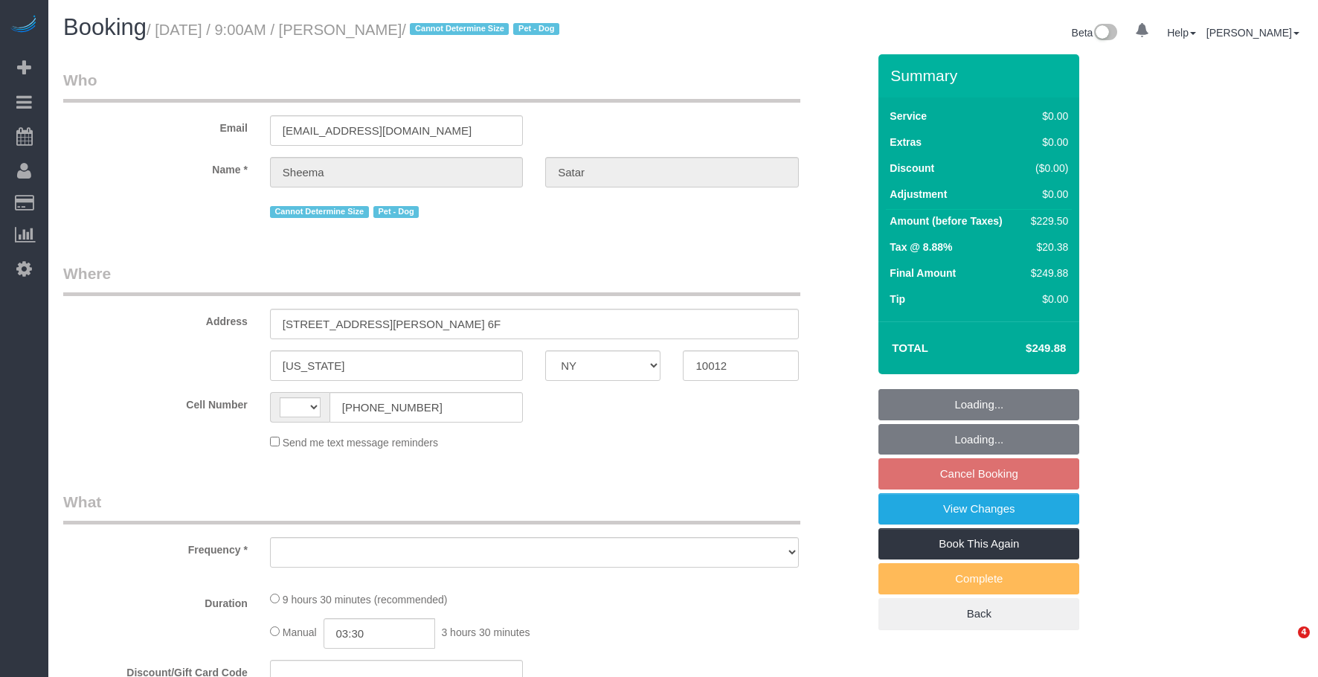
select select "NY"
select select "object:449"
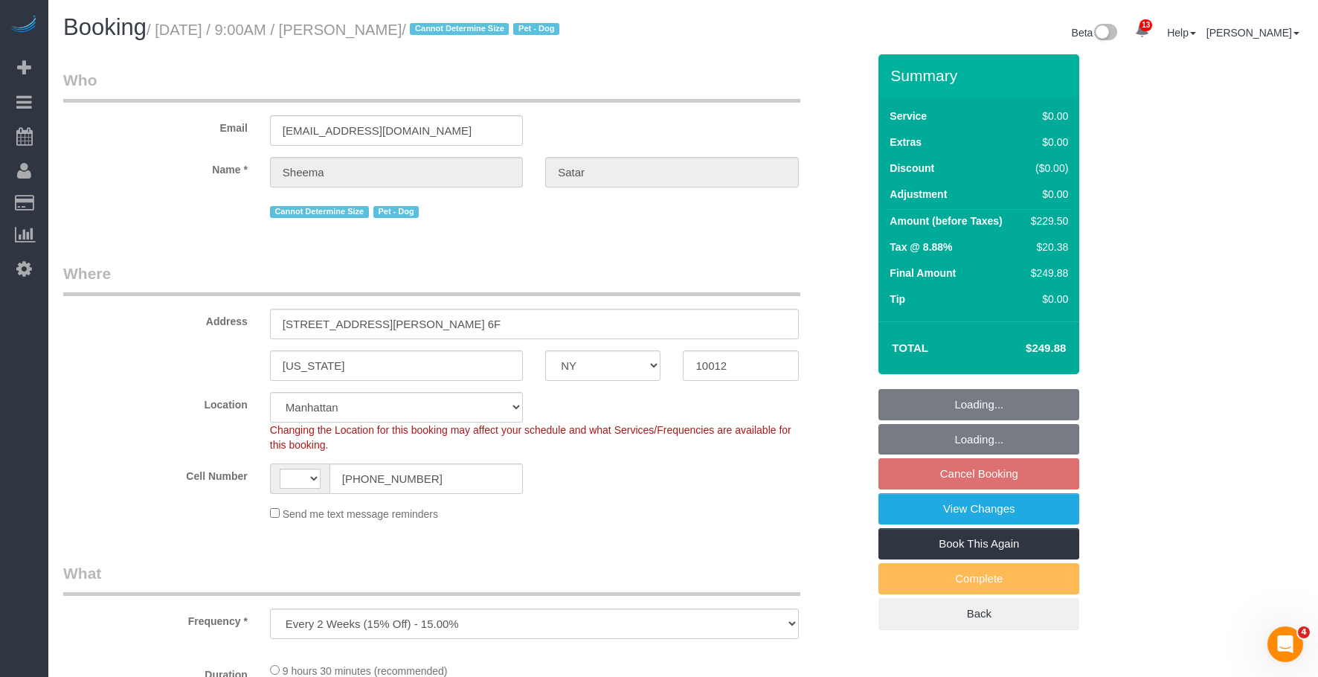
select select "number:56"
select select "number:72"
select select "number:13"
select select "number:5"
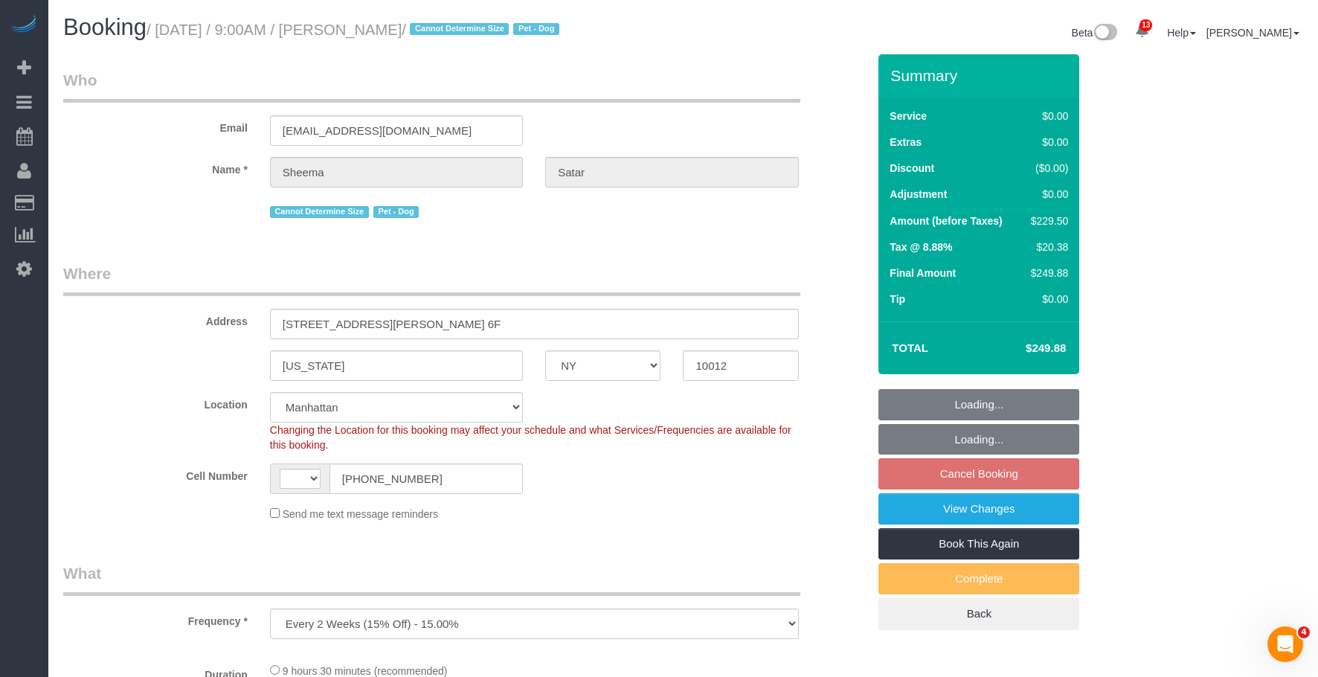
select select "object:639"
select select "string:[GEOGRAPHIC_DATA]"
select select "spot2"
select select "string:stripe-pm_1S2aaX4VGloSiKo7r95l7AcN"
select select "3"
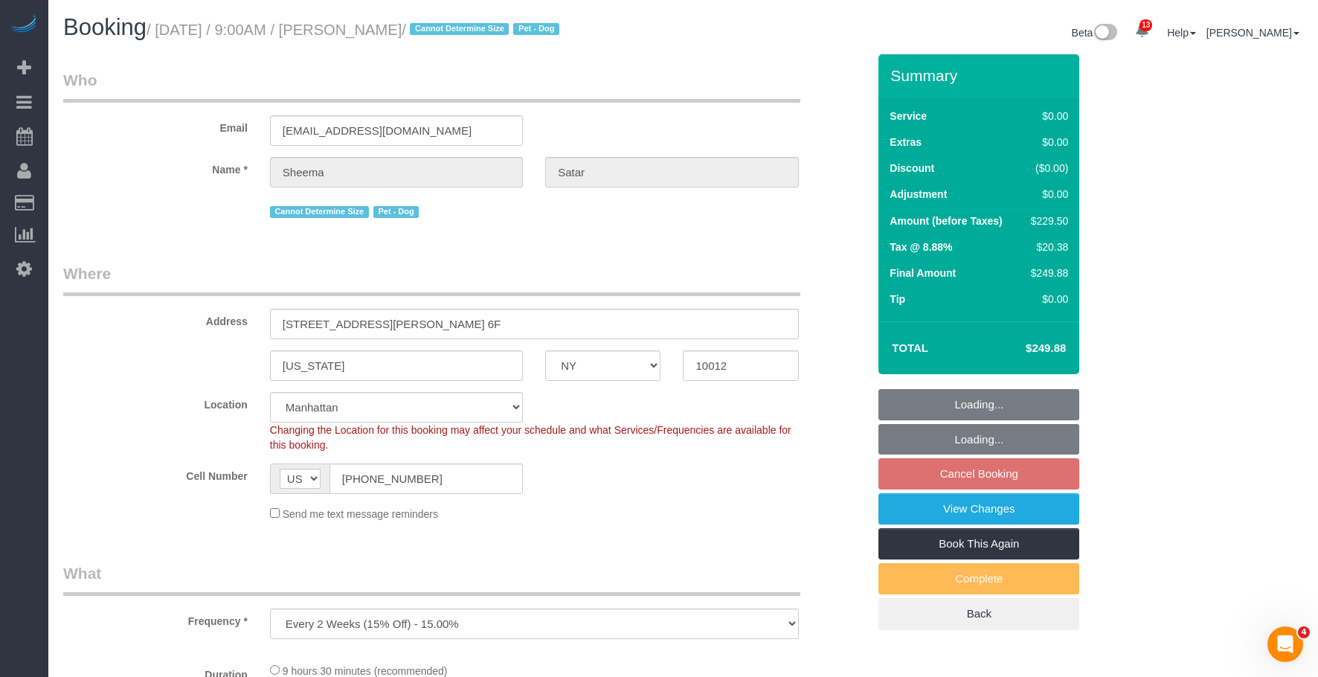
select select "2"
select select "3"
select select "2"
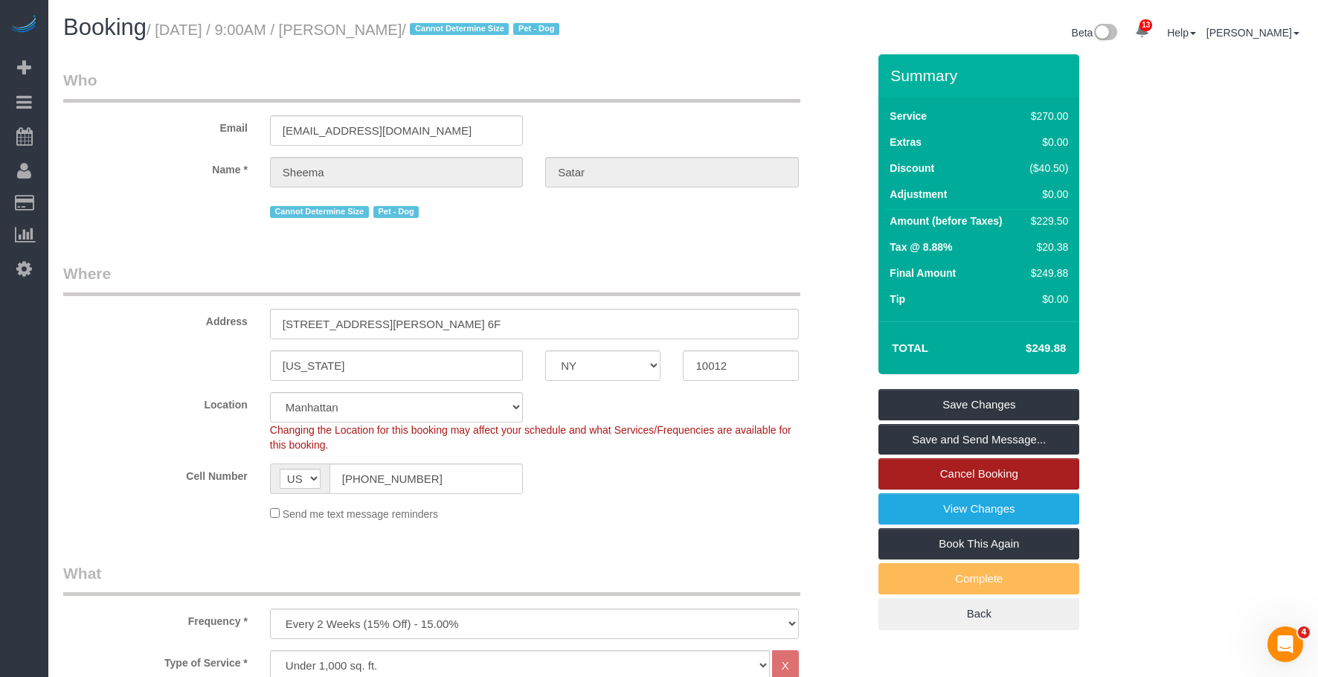
click at [1028, 475] on link "Cancel Booking" at bounding box center [978, 473] width 201 height 31
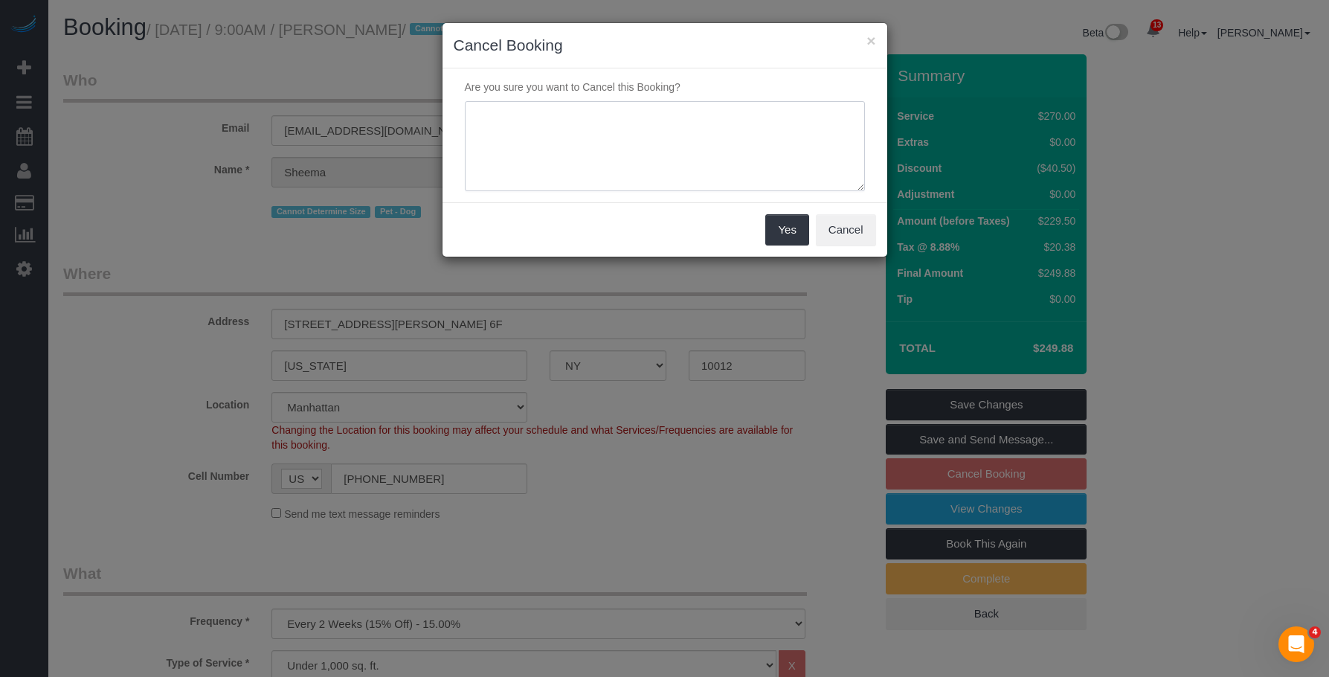
click at [585, 126] on textarea at bounding box center [665, 146] width 400 height 91
click at [578, 133] on textarea "To enrich screen reader interactions, please activate Accessibility in Grammarl…" at bounding box center [665, 146] width 400 height 91
type textarea "T"
type textarea "Client requested to cancel."
click at [781, 225] on button "Yes" at bounding box center [786, 229] width 43 height 31
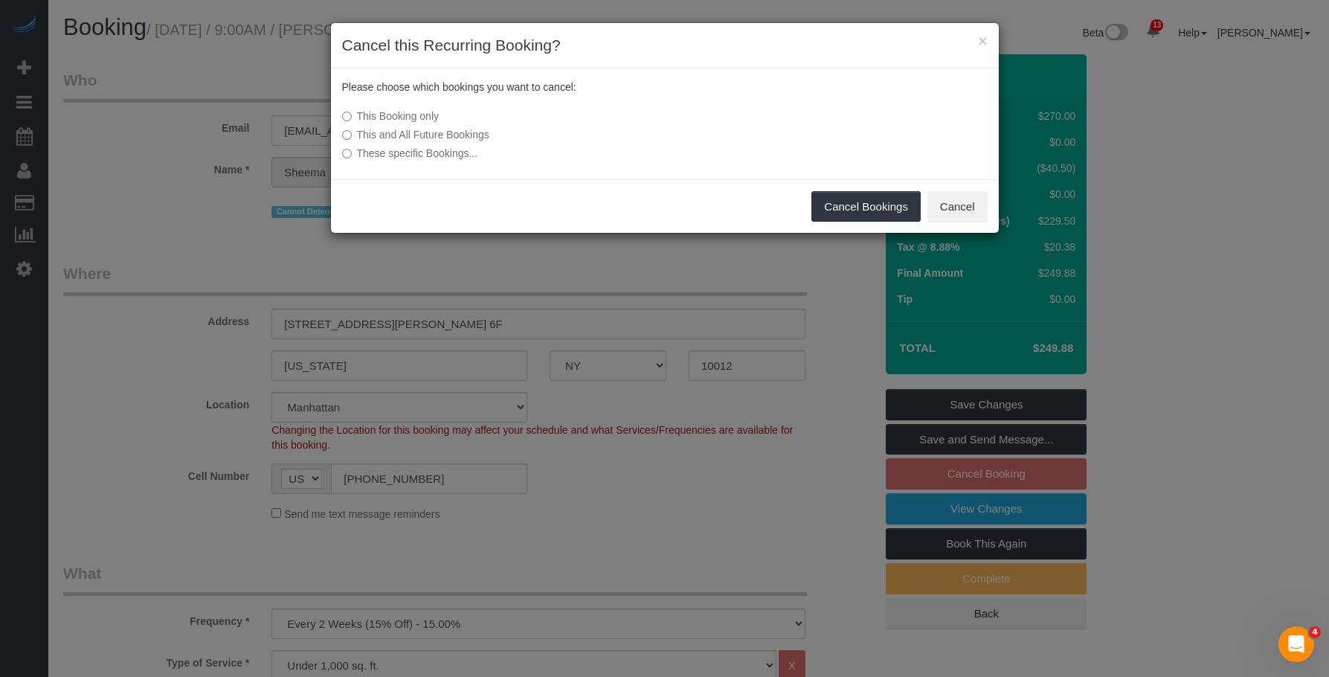
click at [463, 132] on label "This and All Future Bookings" at bounding box center [553, 134] width 423 height 15
click at [854, 205] on button "Cancel Bookings" at bounding box center [866, 206] width 109 height 31
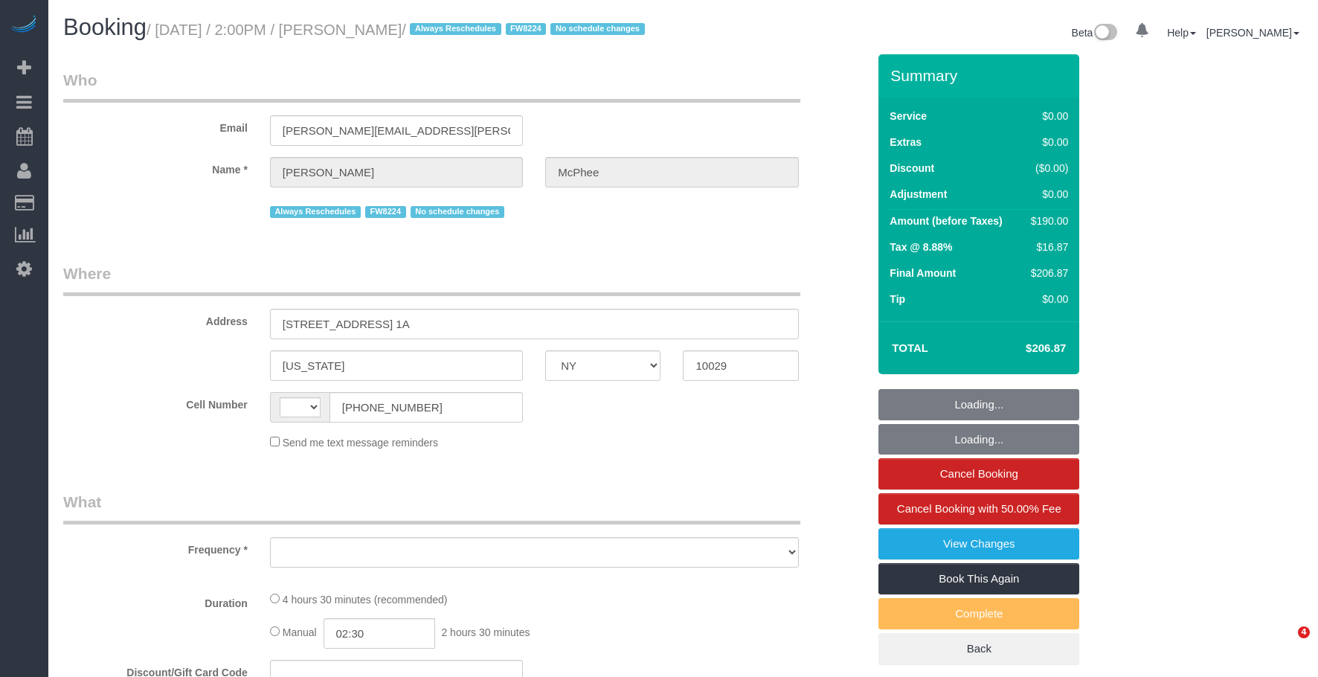
select select "NY"
select select "string:[GEOGRAPHIC_DATA]"
select select "object:749"
select select "string:stripe-pm_1S4MV54VGloSiKo7GvI77fL0"
select select "2"
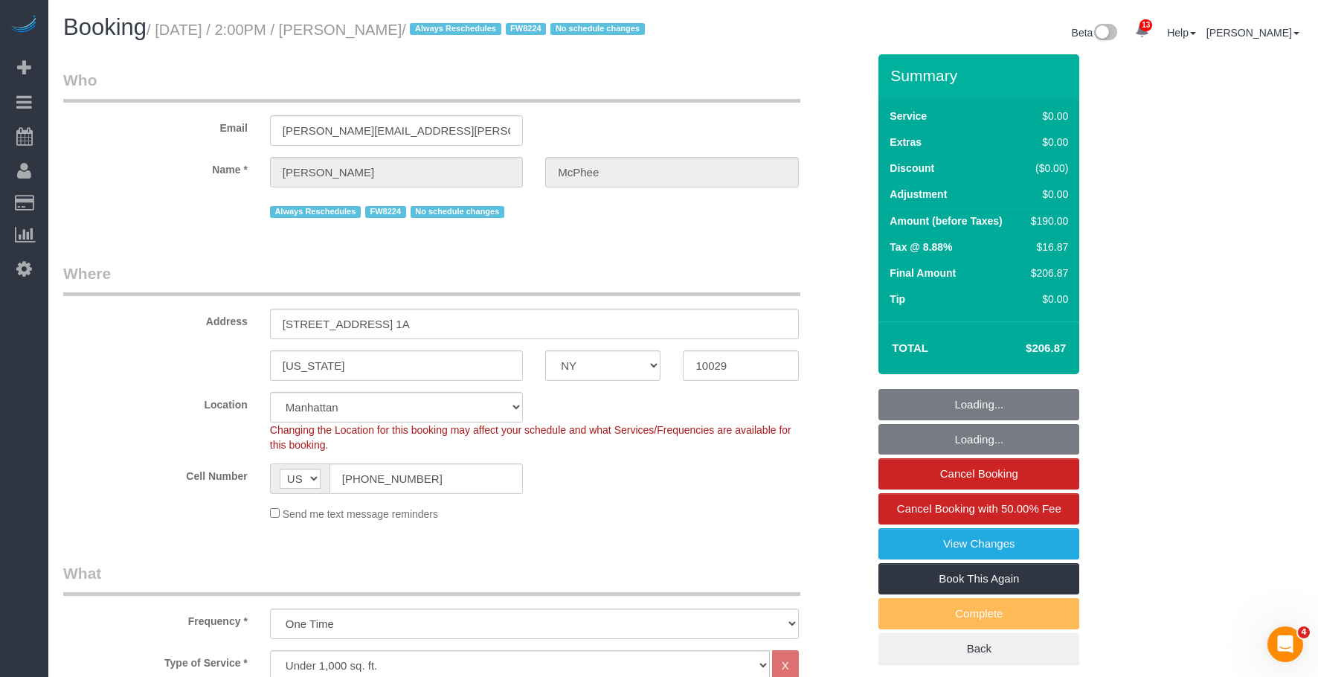
select select "object:858"
select select "number:60"
select select "number:75"
select select "number:15"
select select "number:5"
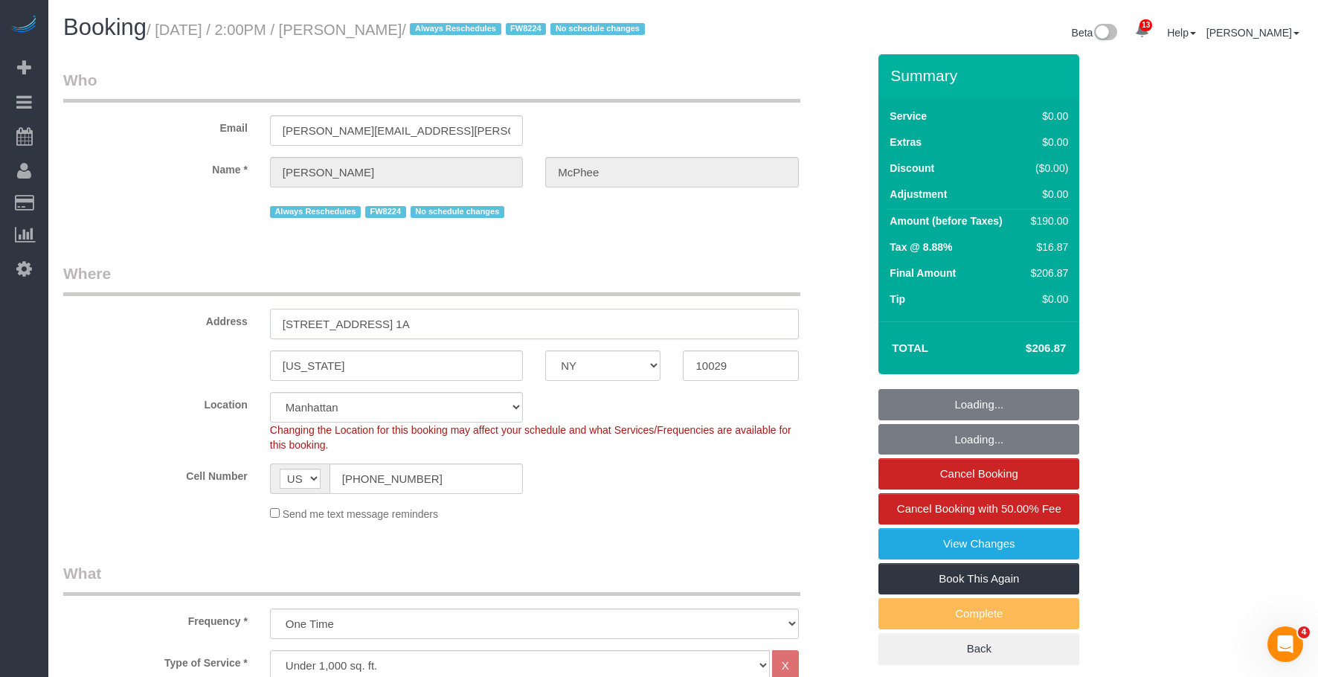
select select "spot1"
select select "2"
drag, startPoint x: 336, startPoint y: 337, endPoint x: 511, endPoint y: 323, distance: 175.4
click at [511, 323] on div "Address 1791 Lexington Avenue, Apt. 1A" at bounding box center [465, 301] width 826 height 77
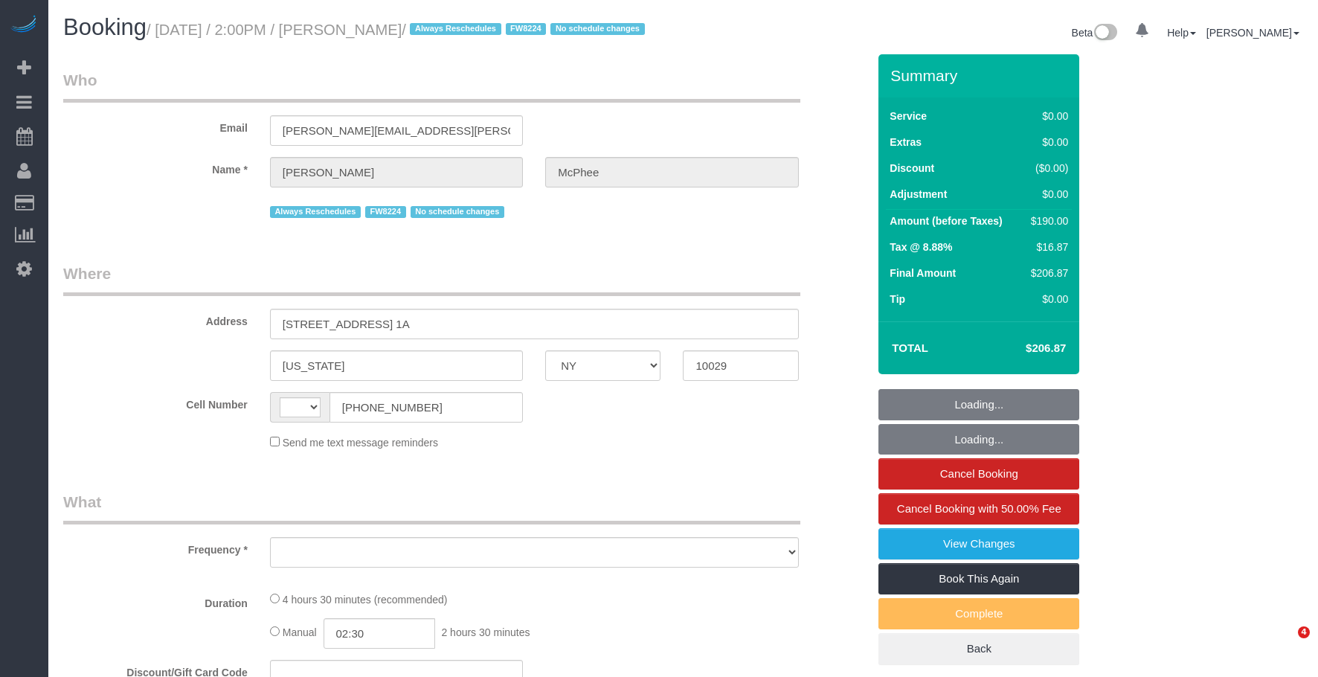
select select "NY"
select select "string:[GEOGRAPHIC_DATA]"
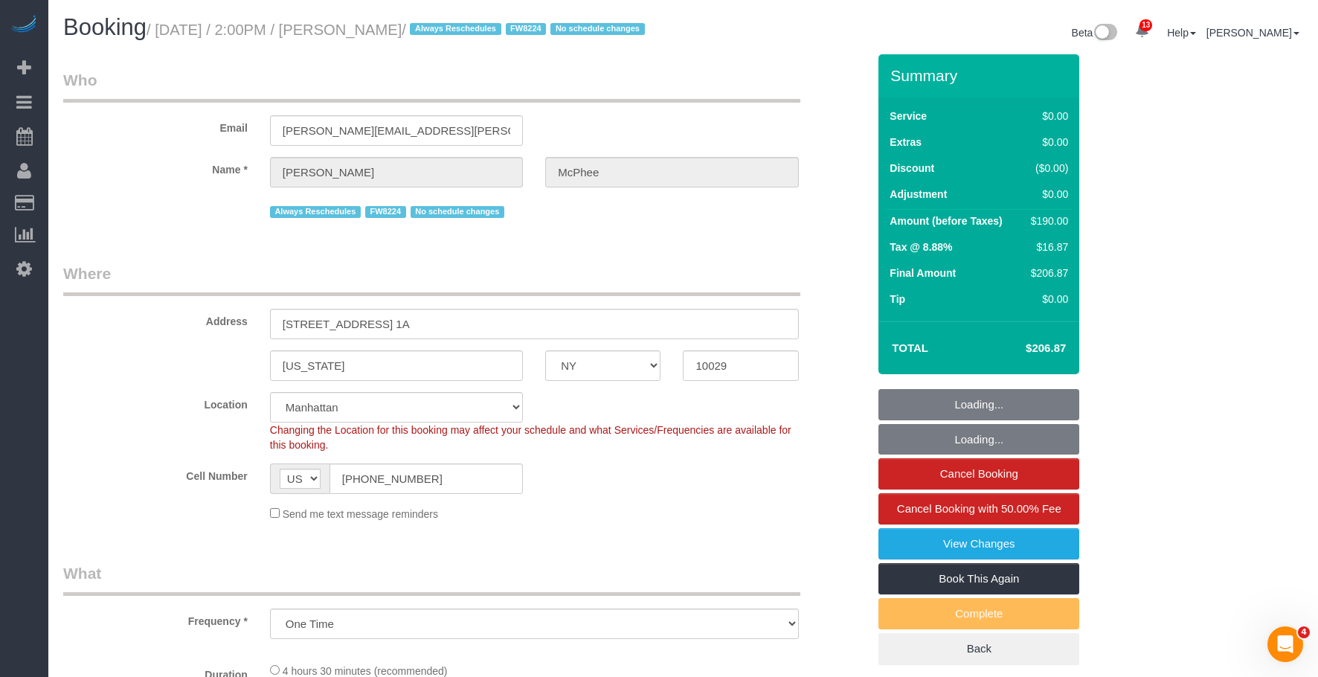
select select "object:900"
select select "string:stripe-pm_1S4MV54VGloSiKo7GvI77fL0"
select select "number:60"
select select "number:75"
select select "number:15"
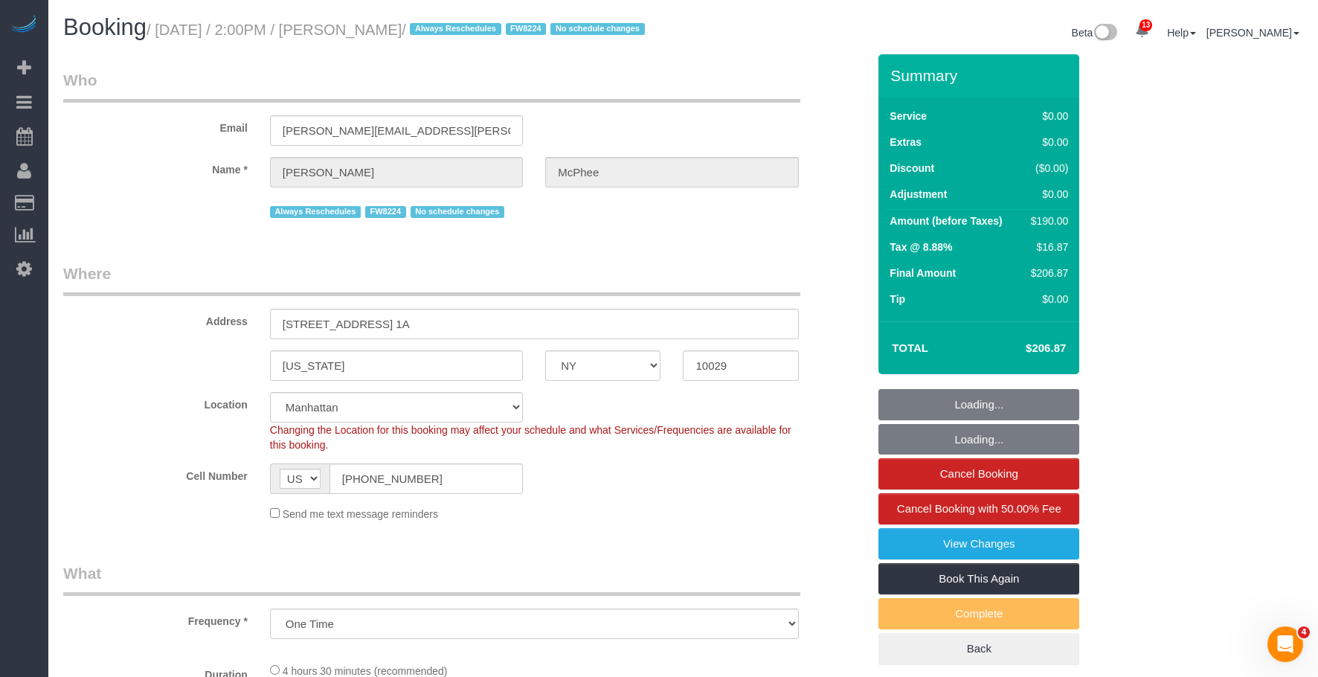
select select "number:5"
select select "2"
select select "spot1"
select select "2"
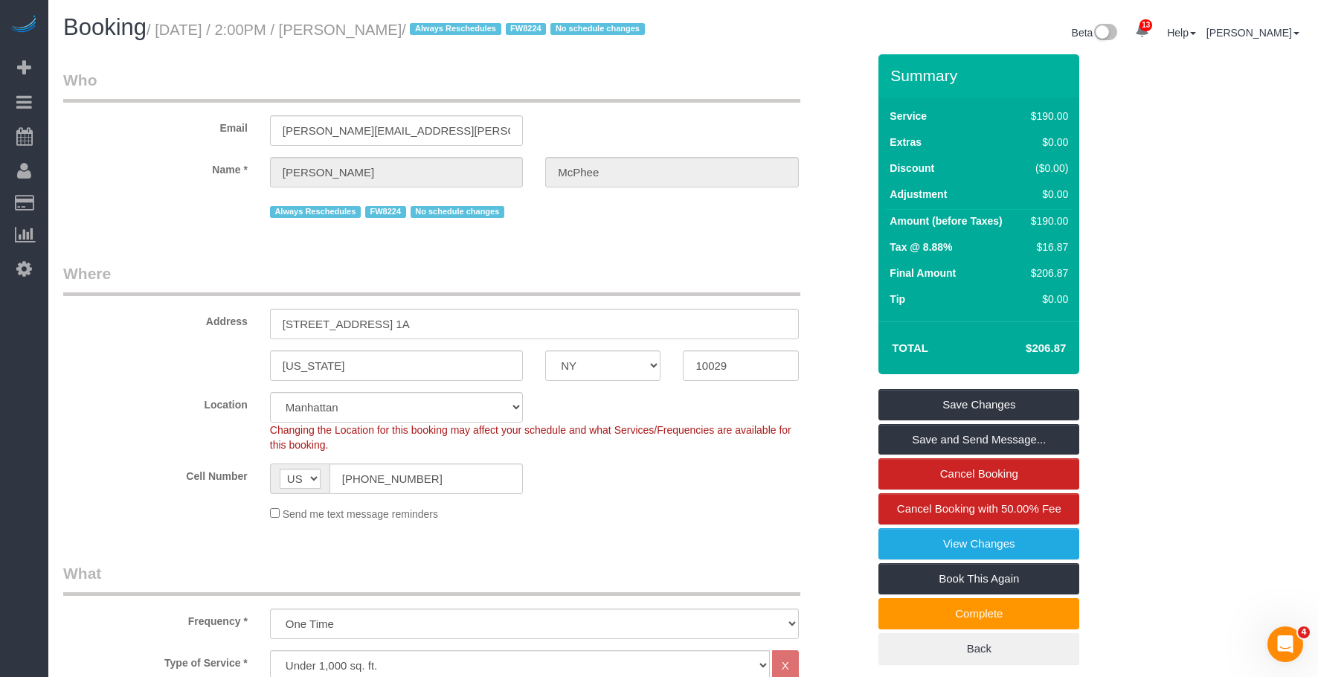
drag, startPoint x: 164, startPoint y: 28, endPoint x: 489, endPoint y: 29, distance: 325.8
click at [489, 29] on small "/ [DATE] / 2:00PM / [PERSON_NAME] / Always Reschedules FW8224 No schedule chang…" at bounding box center [398, 30] width 503 height 16
drag, startPoint x: 364, startPoint y: 33, endPoint x: 385, endPoint y: 32, distance: 20.9
click at [364, 33] on small "/ September 08, 2025 / 2:00PM / Shannon McPhee / Always Reschedules FW8224 No s…" at bounding box center [398, 30] width 503 height 16
click at [393, 29] on small "/ September 08, 2025 / 2:00PM / Shannon McPhee / Always Reschedules FW8224 No s…" at bounding box center [398, 30] width 503 height 16
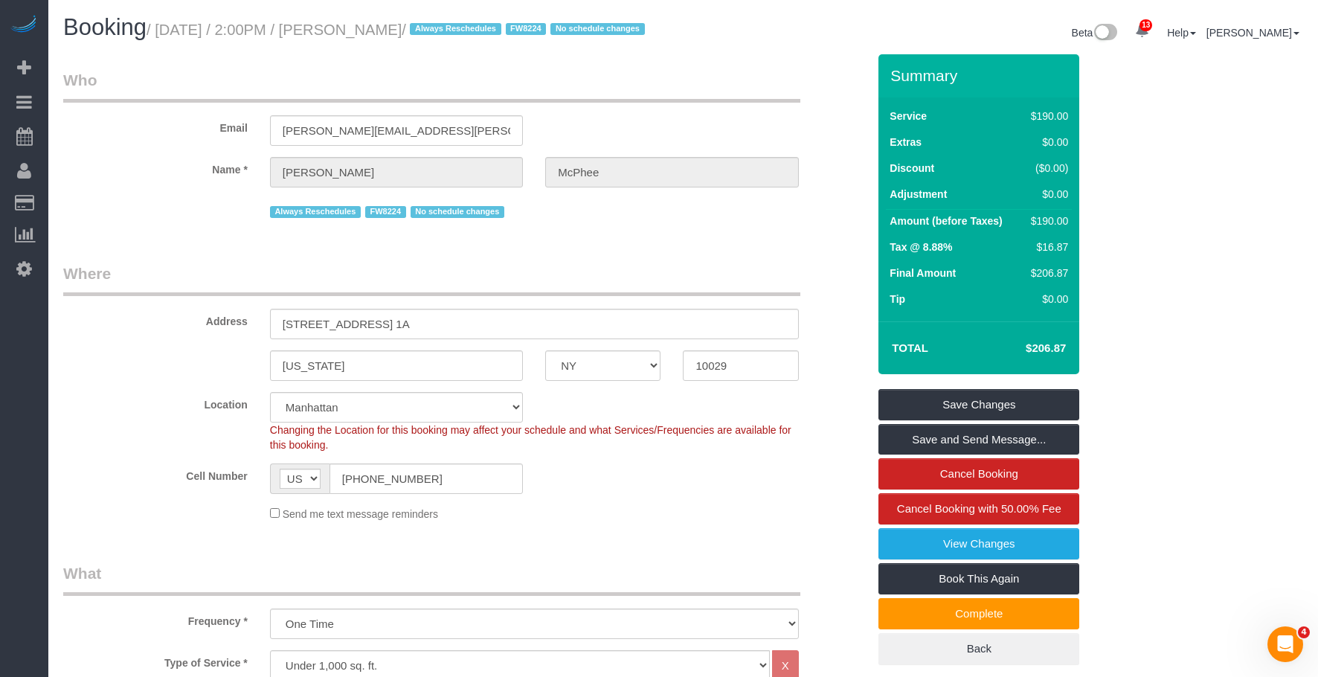
click at [377, 29] on small "/ September 08, 2025 / 2:00PM / Shannon McPhee / Always Reschedules FW8224 No s…" at bounding box center [398, 30] width 503 height 16
drag, startPoint x: 188, startPoint y: 30, endPoint x: 492, endPoint y: 28, distance: 303.5
click at [492, 28] on small "/ September 08, 2025 / 2:00PM / Shannon McPhee / Always Reschedules FW8224 No s…" at bounding box center [398, 30] width 503 height 16
copy small "September 08, 2025 / 2:00PM / Shannon McPhee"
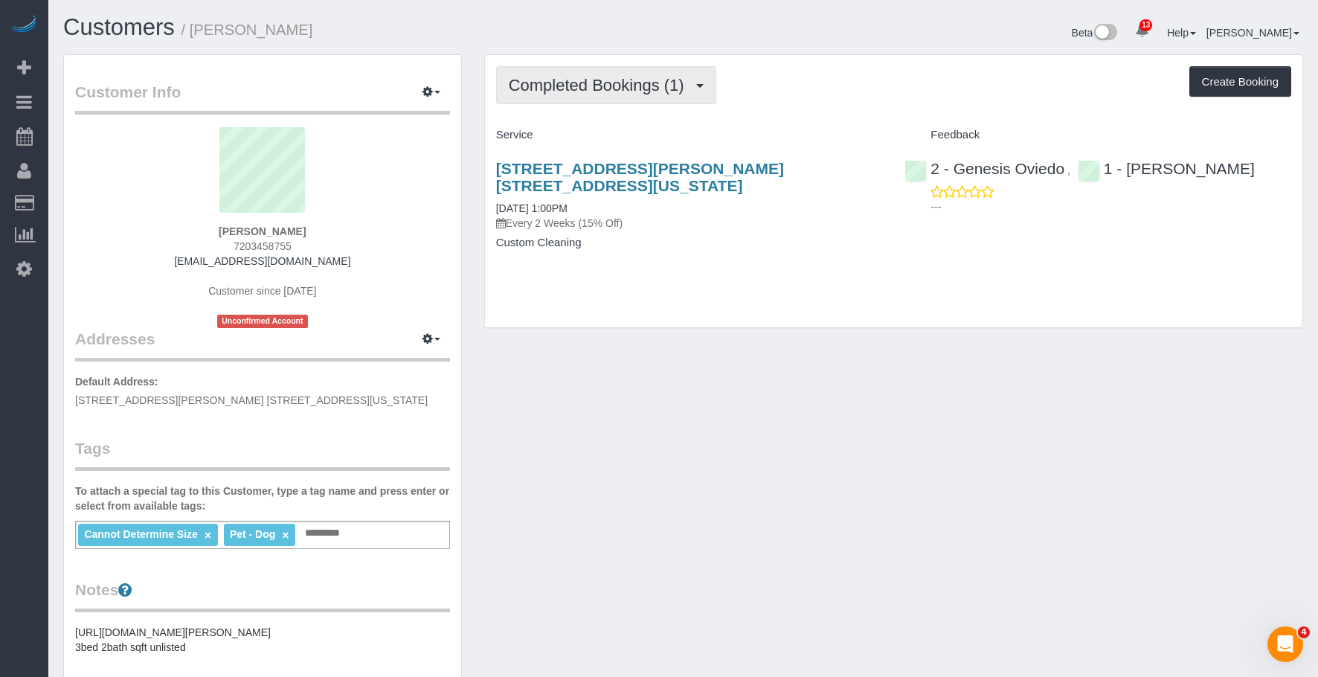
click at [648, 77] on span "Completed Bookings (1)" at bounding box center [600, 85] width 183 height 19
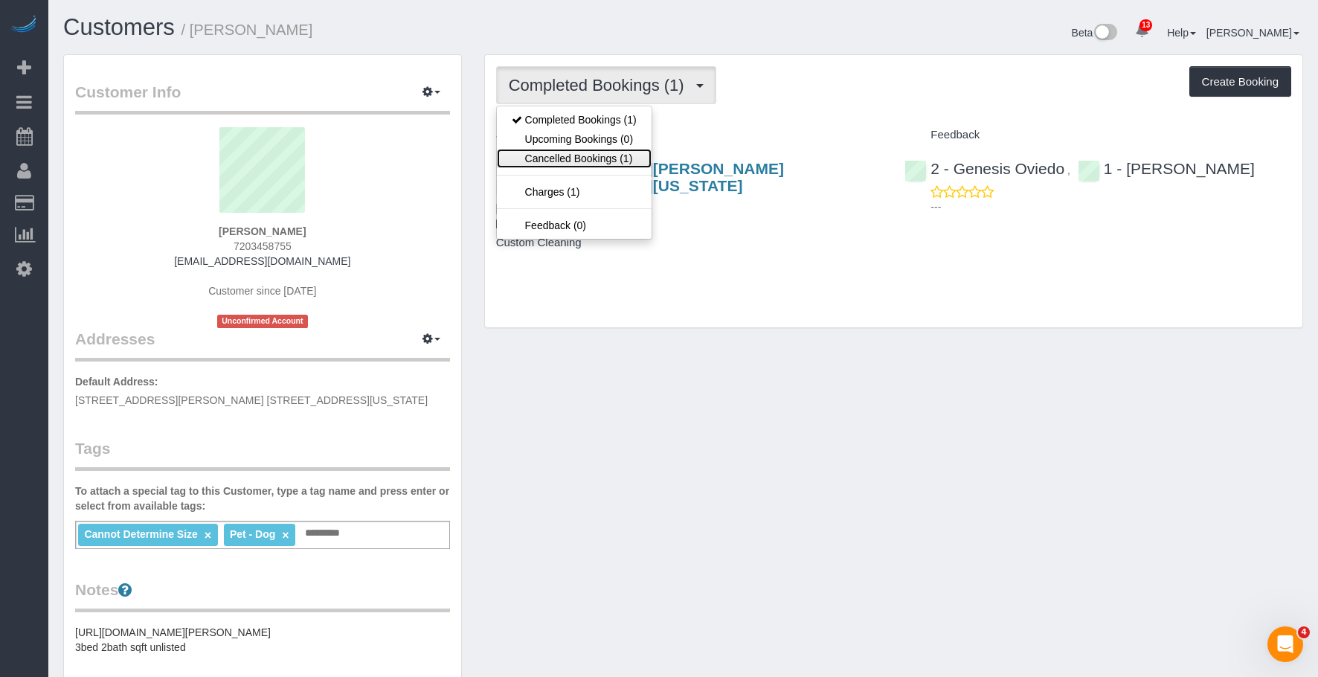
click at [600, 163] on link "Cancelled Bookings (1)" at bounding box center [574, 158] width 155 height 19
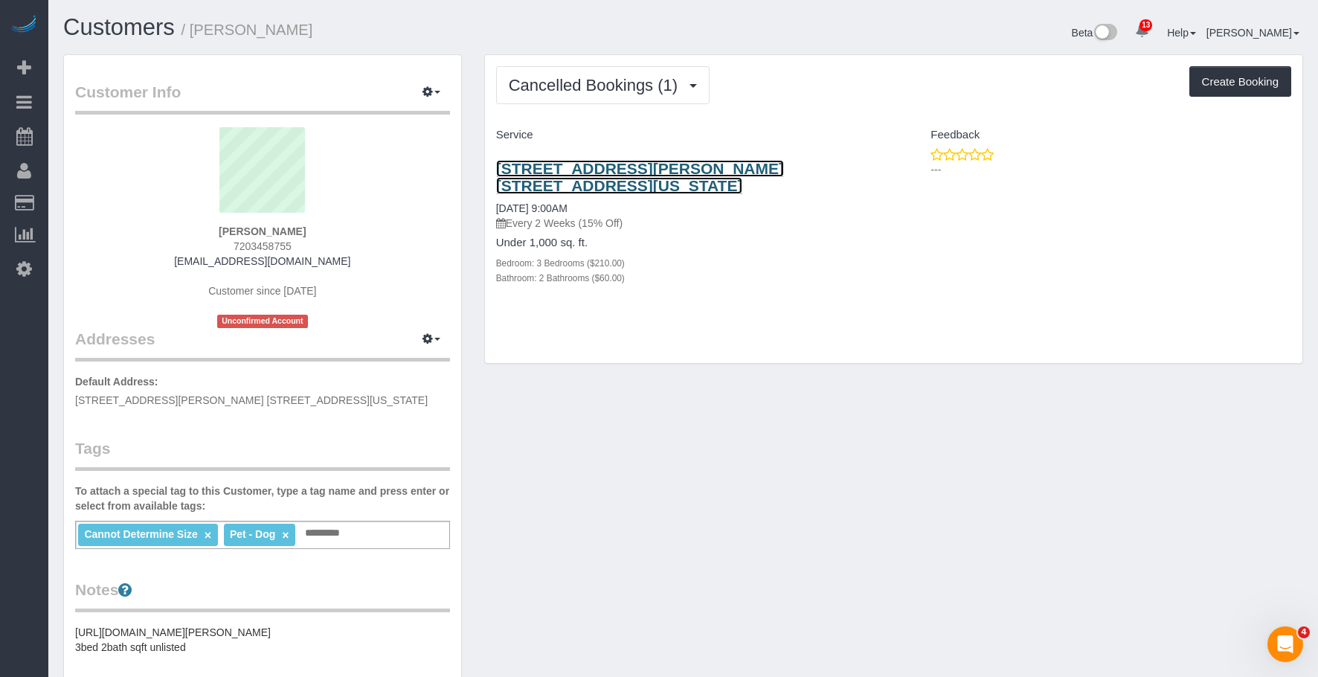
click at [687, 168] on link "252 Mott Street, Apt. 6f, New York, NY 10012" at bounding box center [640, 177] width 288 height 34
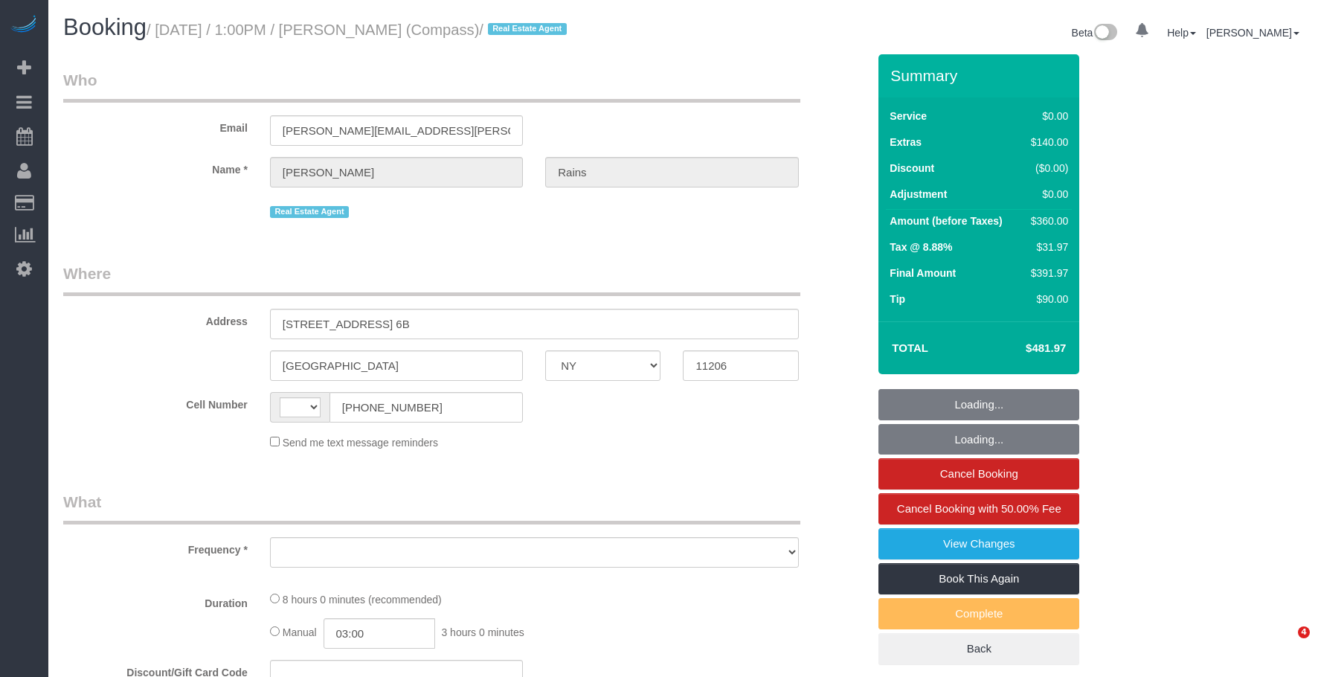
select select "NY"
select select "string:[GEOGRAPHIC_DATA]"
select select "object:745"
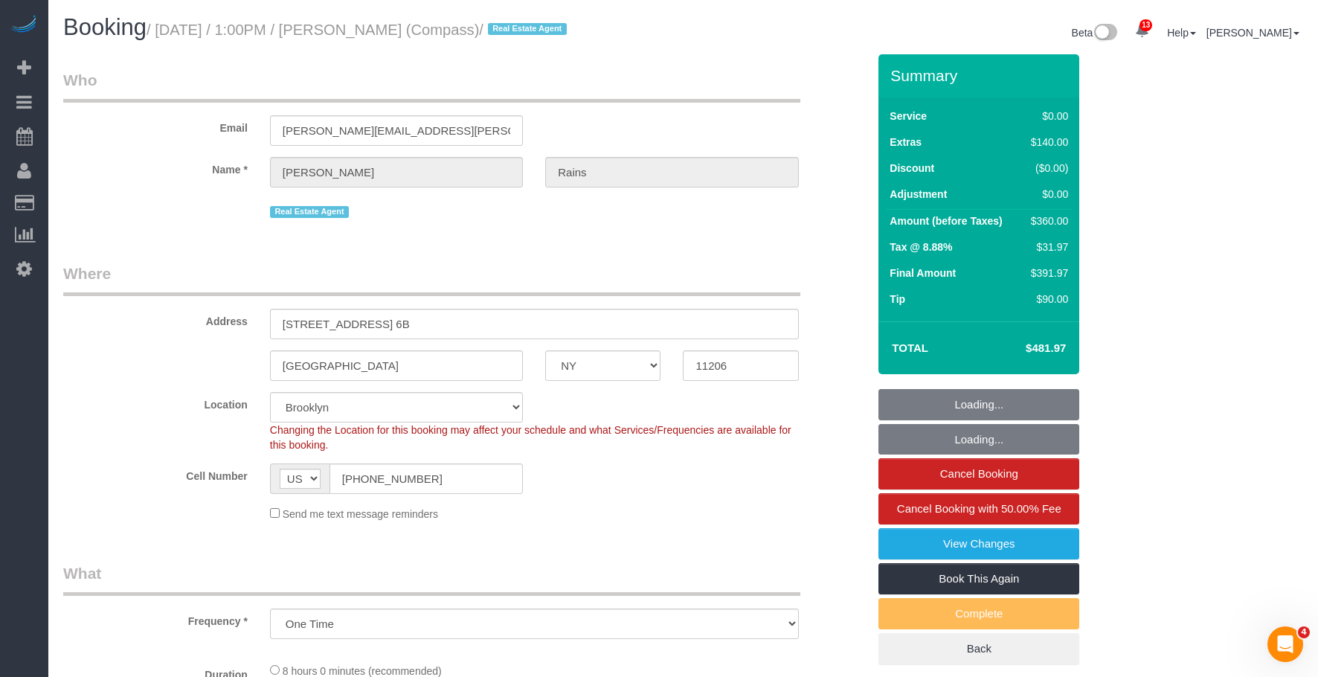
select select "string:stripe-pm_1S4Q8b4VGloSiKo7y8bTb64Z"
select select "2"
select select "spot1"
select select "number:89"
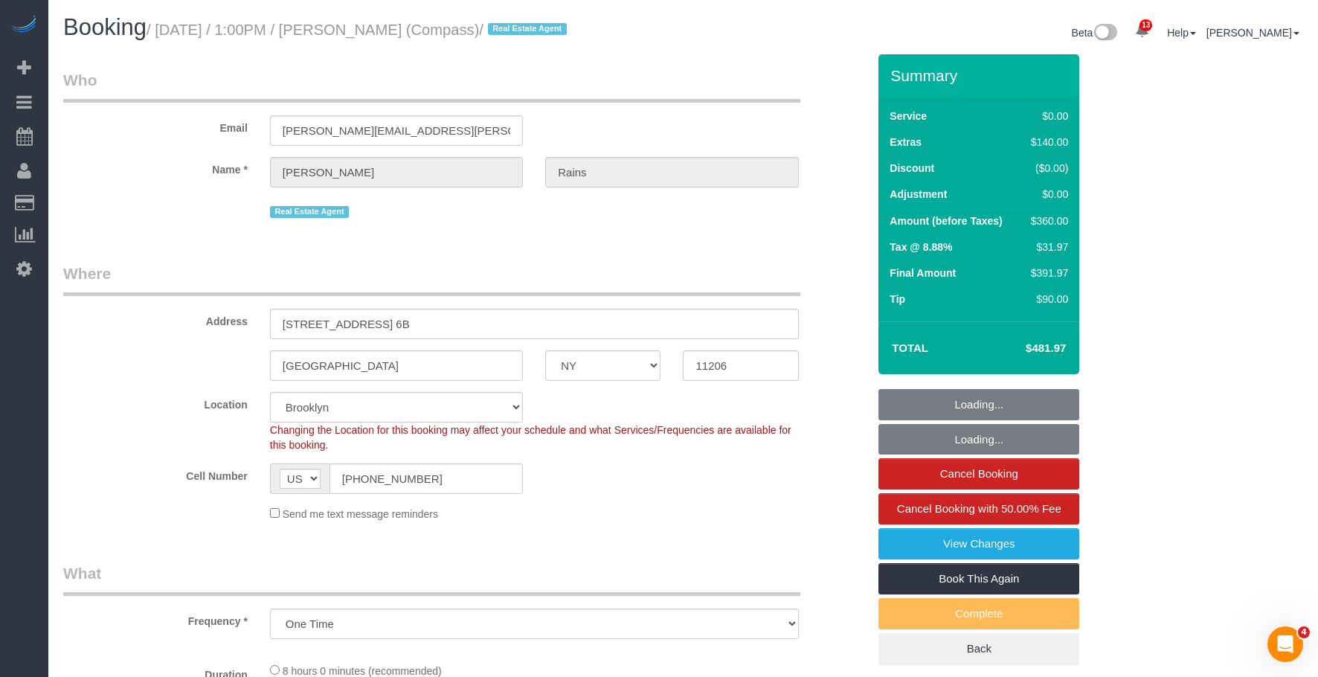
select select "number:90"
select select "number:15"
select select "number:5"
select select "2"
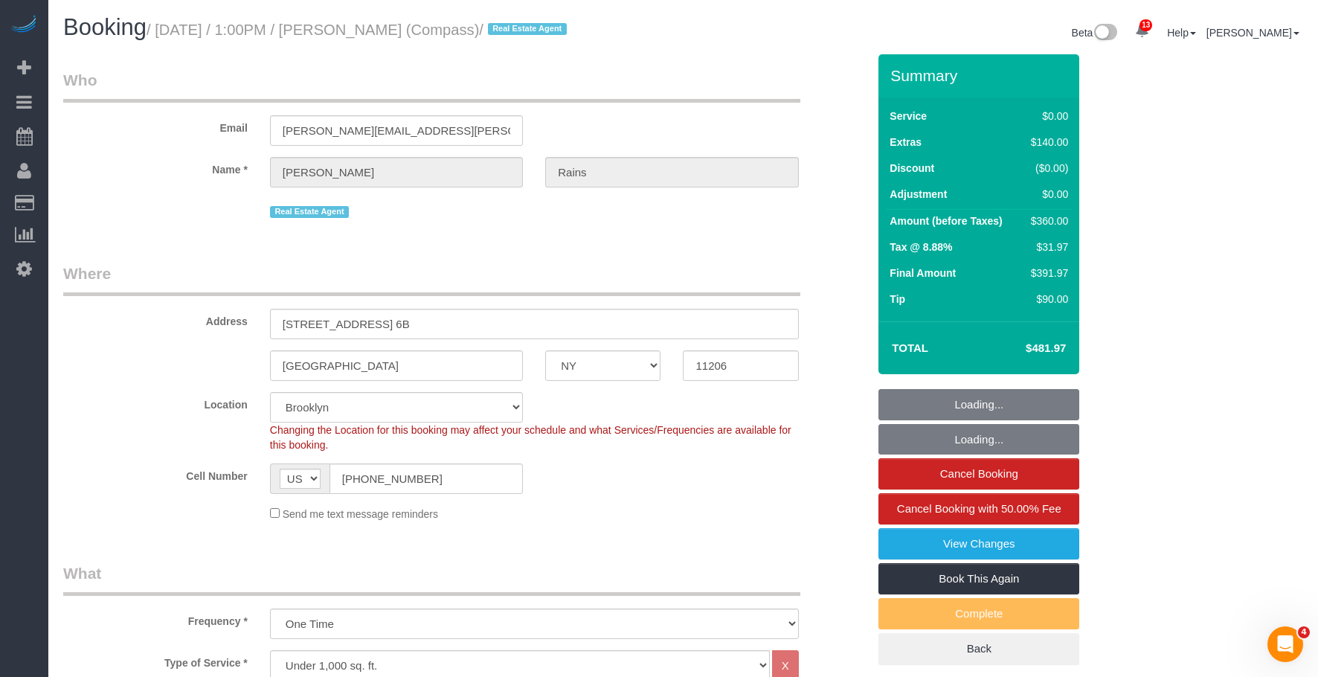
select select "object:1420"
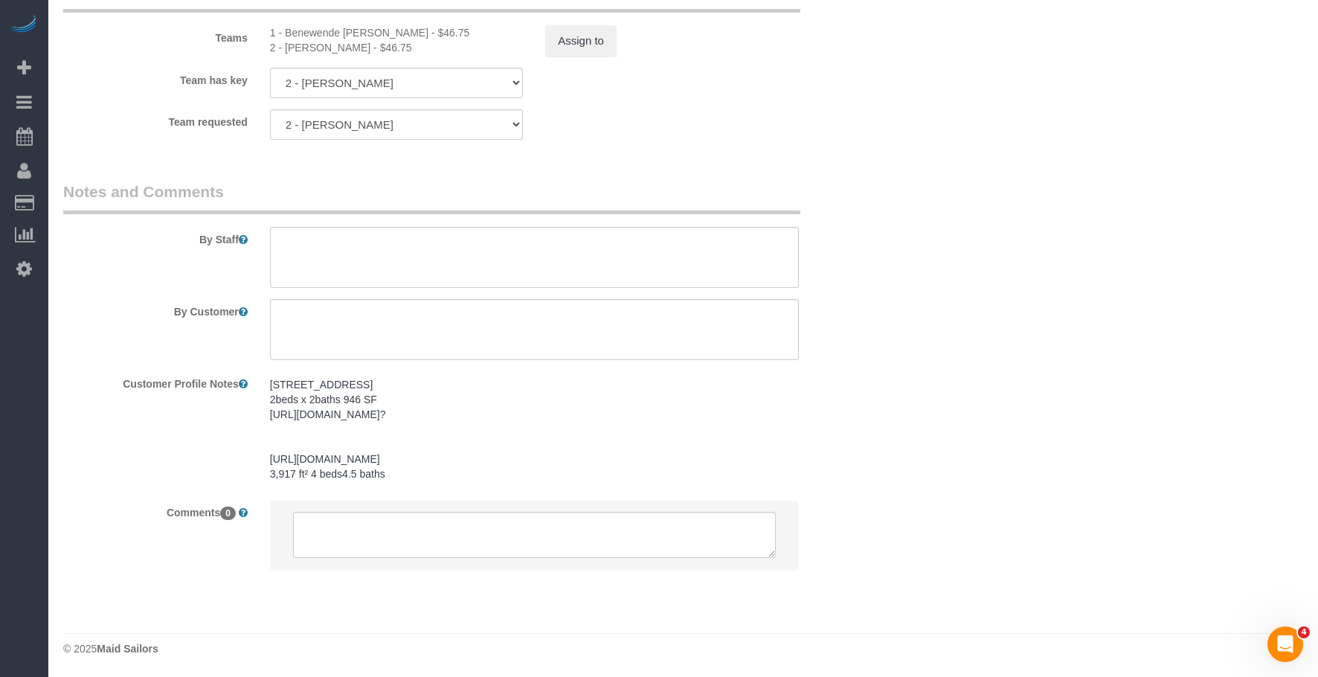
scroll to position [1993, 0]
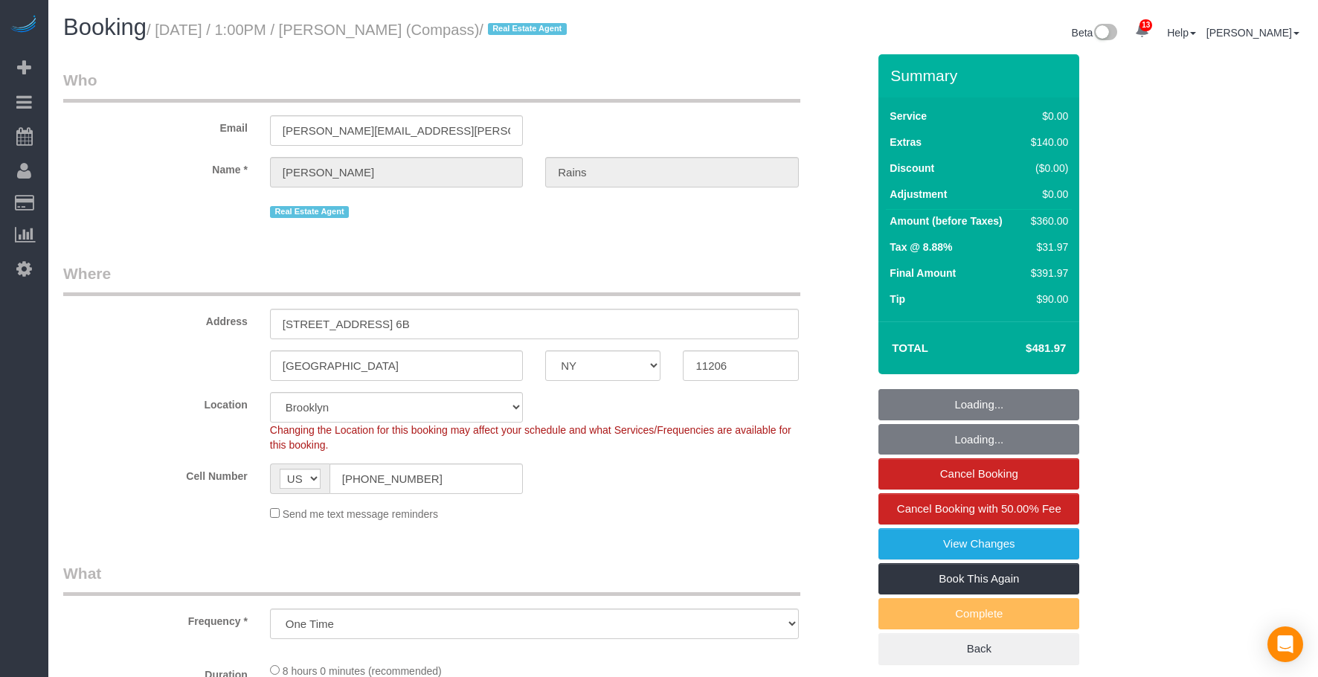
select select "NY"
select select "string:stripe-pm_1S4Q8b4VGloSiKo7y8bTb64Z"
select select "number:89"
select select "number:90"
select select "number:15"
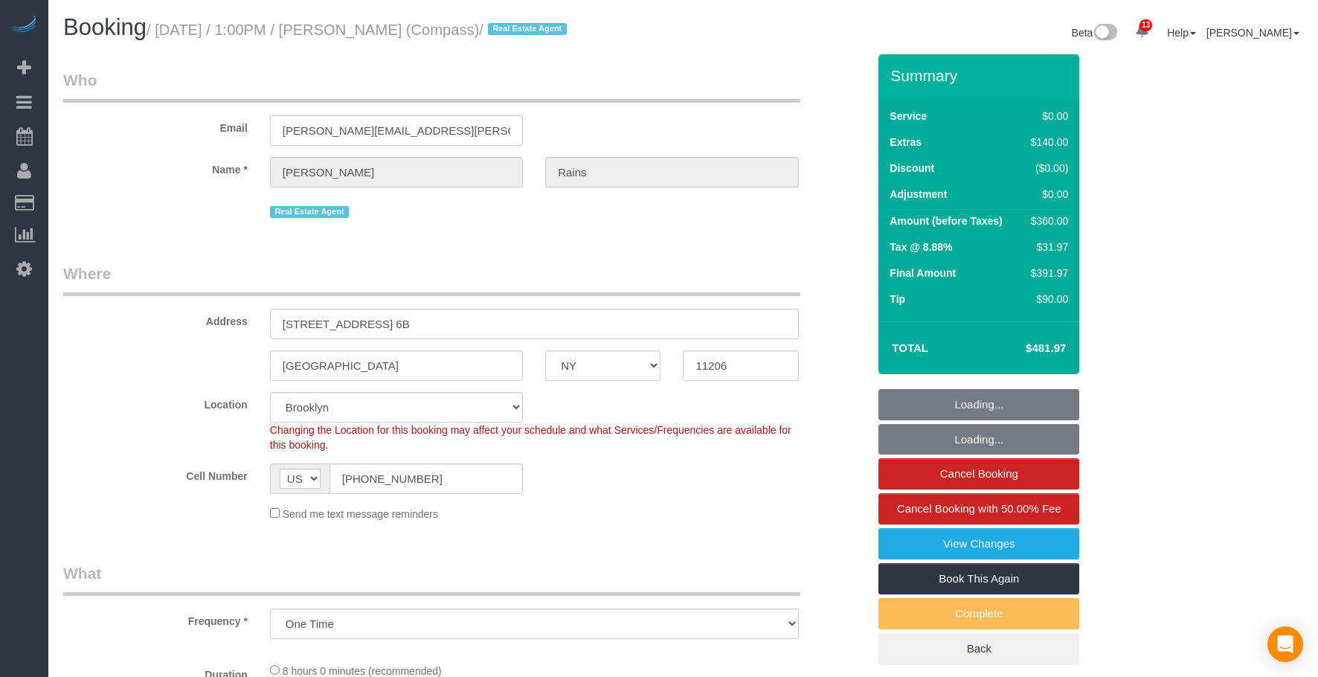
select select "number:5"
select select "object:1040"
select select "2"
select select "spot1"
